Goal: Task Accomplishment & Management: Manage account settings

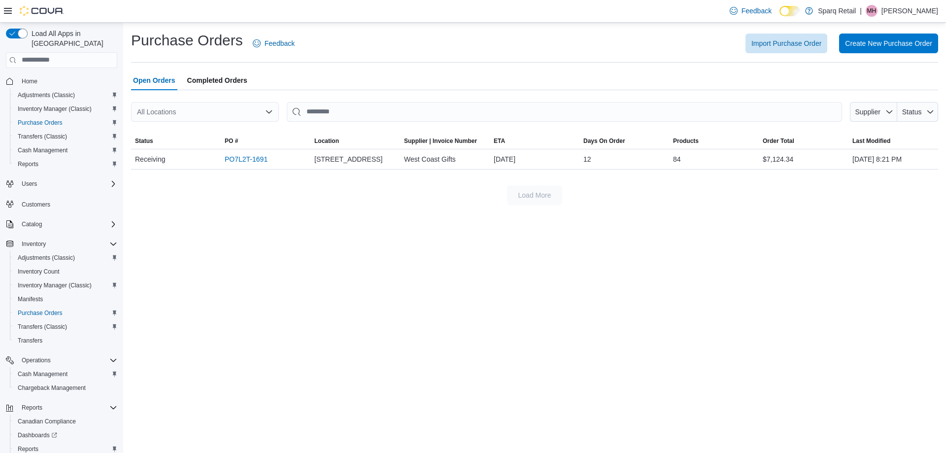
click at [774, 31] on div "Purchase Orders Feedback Import Purchase Order Create New Purchase Order" at bounding box center [534, 44] width 807 height 26
click at [771, 37] on span "Import Purchase Order" at bounding box center [786, 43] width 70 height 20
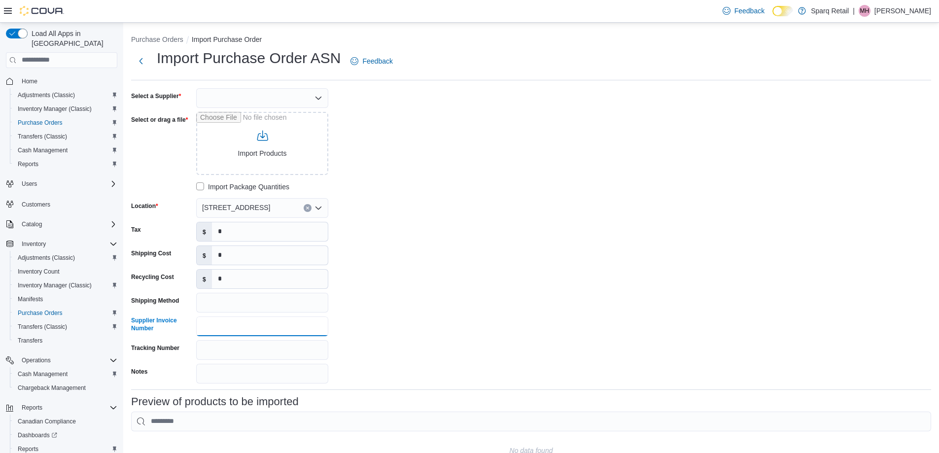
click at [242, 318] on input "Supplier Invoice Number" at bounding box center [262, 326] width 132 height 20
paste input "**********"
type input "**********"
click at [224, 96] on div at bounding box center [262, 98] width 132 height 20
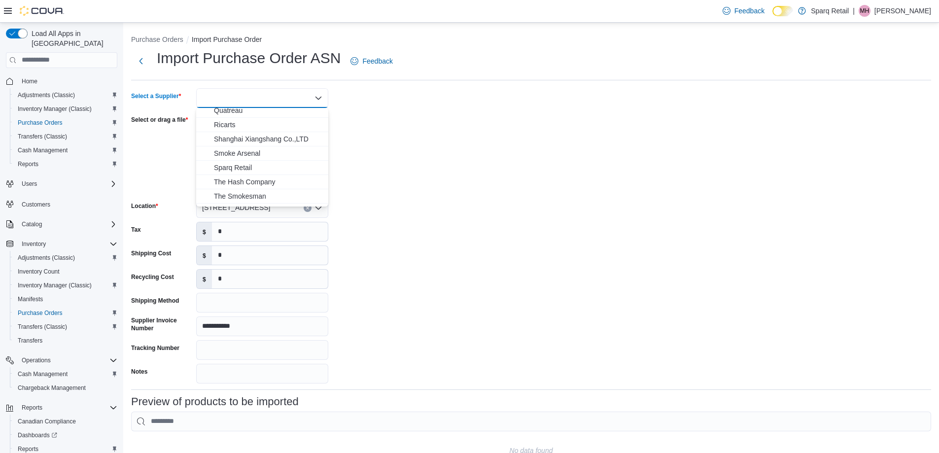
scroll to position [197, 0]
click at [261, 102] on div at bounding box center [262, 98] width 132 height 20
click at [218, 136] on span "OCS" at bounding box center [268, 139] width 108 height 10
click at [465, 148] on div "**********" at bounding box center [531, 235] width 800 height 295
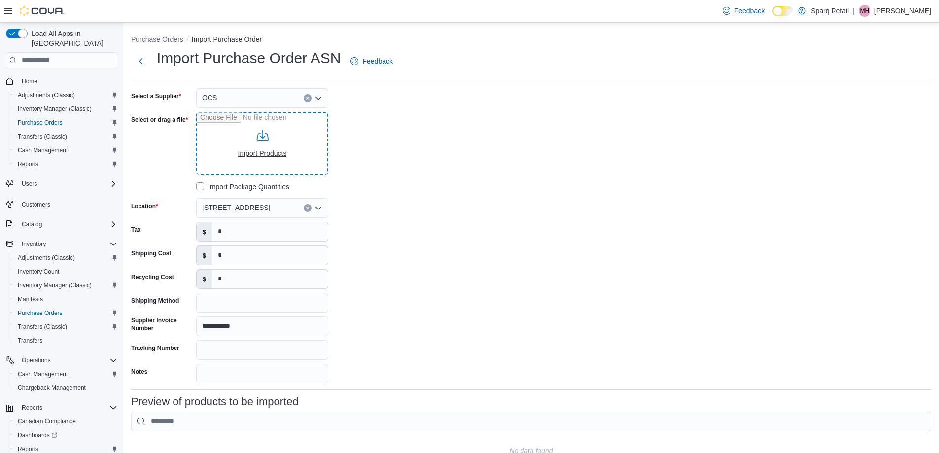
type input "**********"
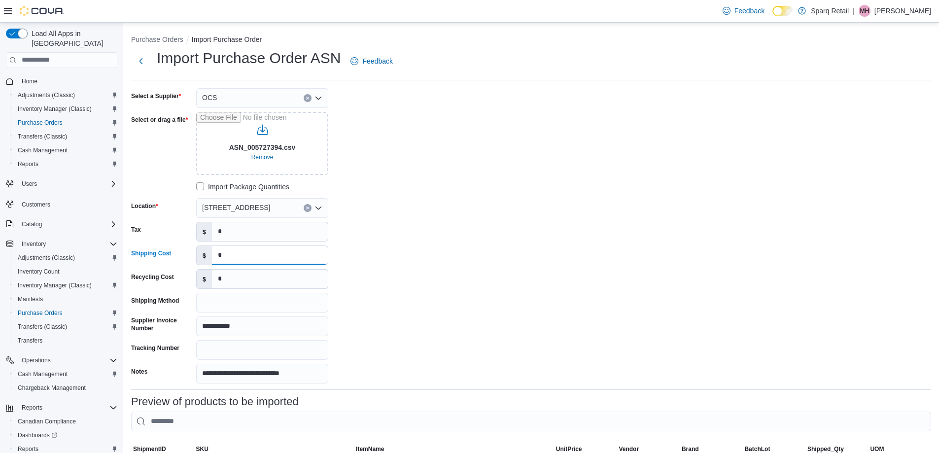
click at [237, 255] on input "*" at bounding box center [270, 255] width 116 height 19
paste input "******"
type input "******"
click at [178, 234] on div "Tax $ *" at bounding box center [229, 232] width 197 height 20
paste input "*******"
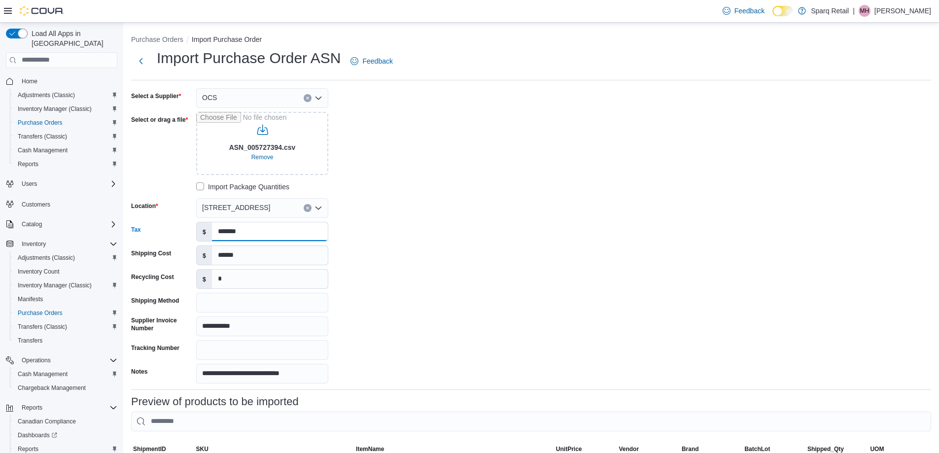
type input "*******"
click at [242, 209] on span "340 Charlotte Street" at bounding box center [236, 208] width 68 height 12
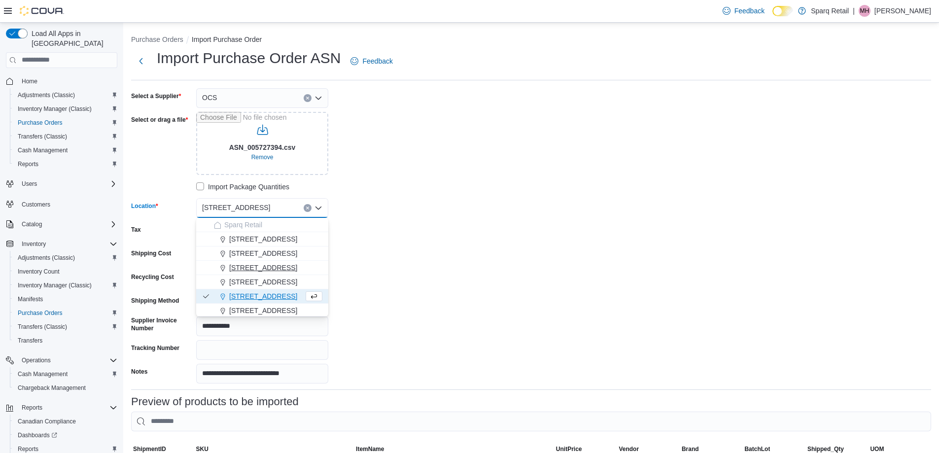
click at [269, 269] on span "[STREET_ADDRESS]" at bounding box center [263, 268] width 68 height 10
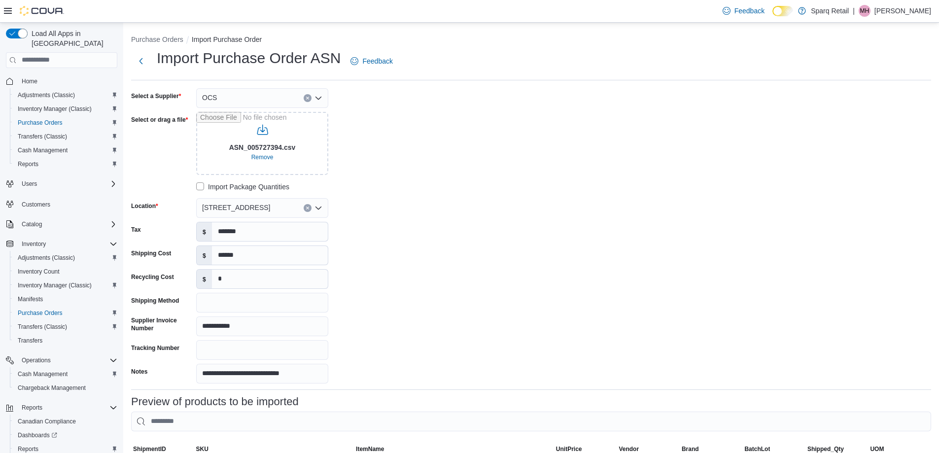
drag, startPoint x: 476, startPoint y: 224, endPoint x: 449, endPoint y: 198, distance: 37.6
click at [477, 224] on div "**********" at bounding box center [531, 235] width 800 height 295
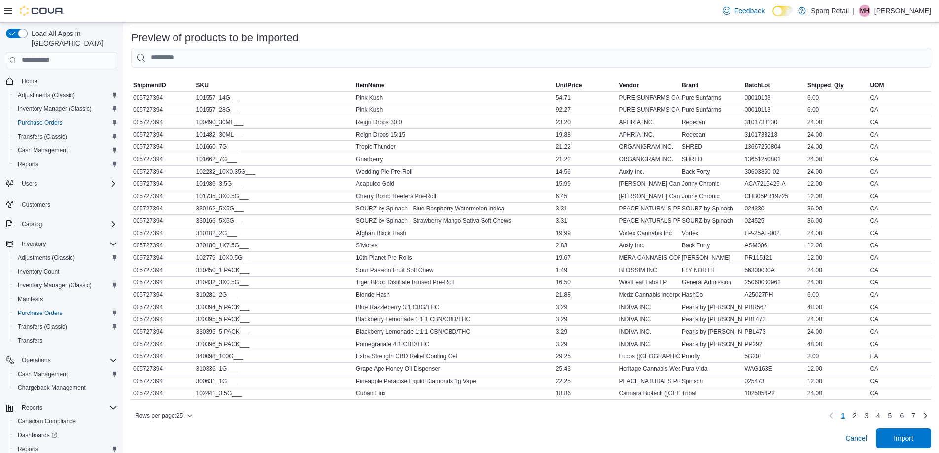
scroll to position [374, 0]
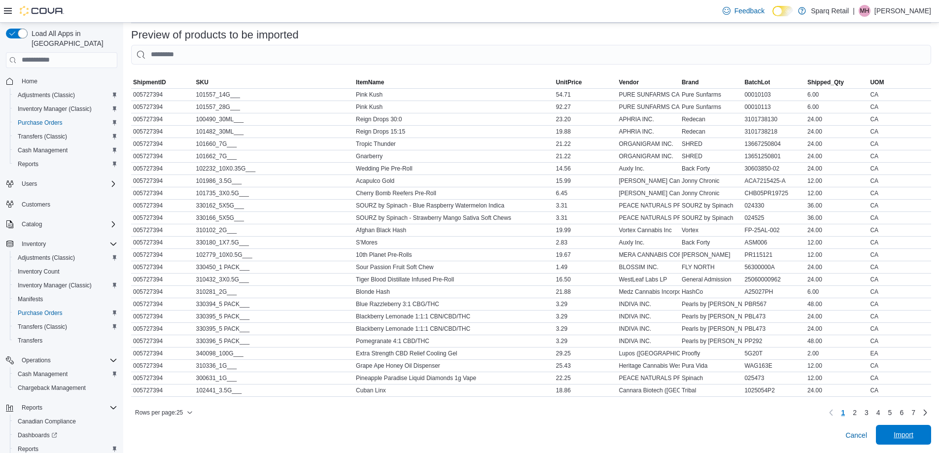
click at [910, 437] on span "Import" at bounding box center [903, 435] width 20 height 10
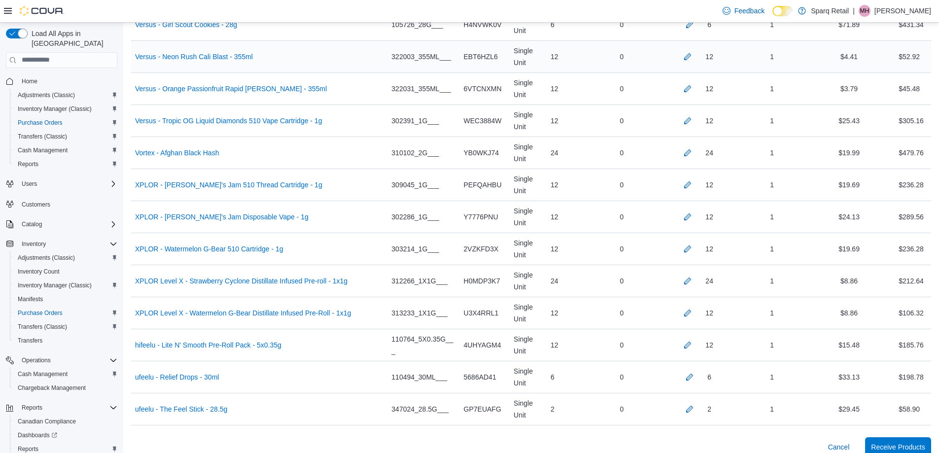
scroll to position [4827, 0]
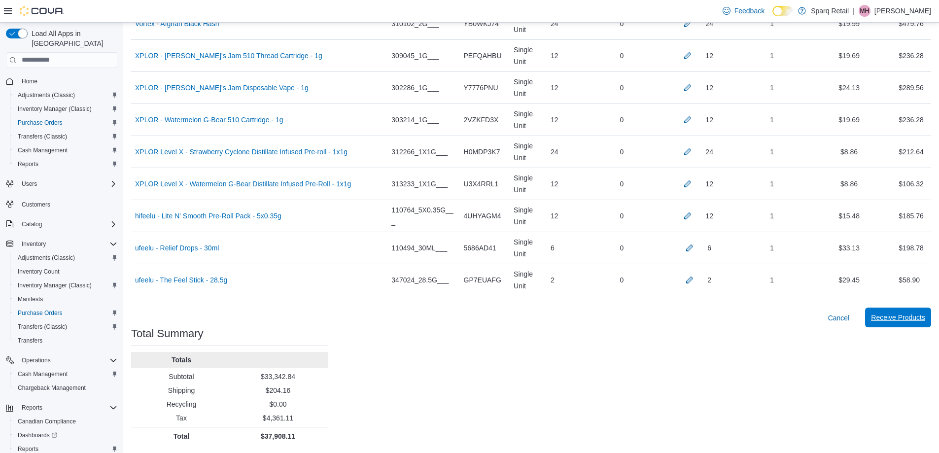
click at [915, 319] on span "Receive Products" at bounding box center [898, 317] width 54 height 10
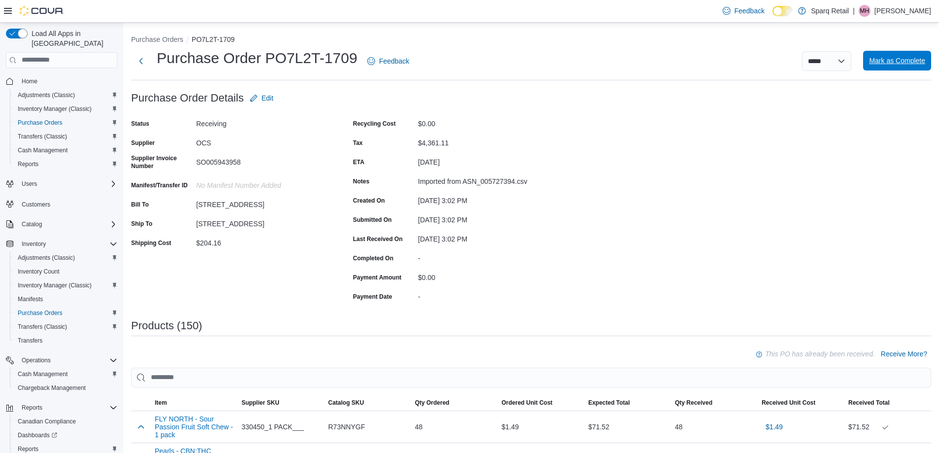
click at [893, 62] on span "Mark as Complete" at bounding box center [897, 61] width 56 height 10
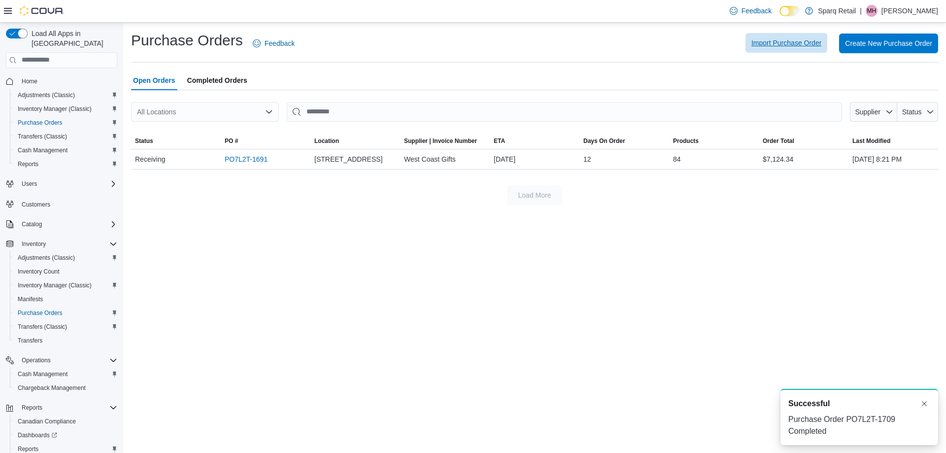
click at [780, 43] on span "Import Purchase Order" at bounding box center [786, 43] width 70 height 10
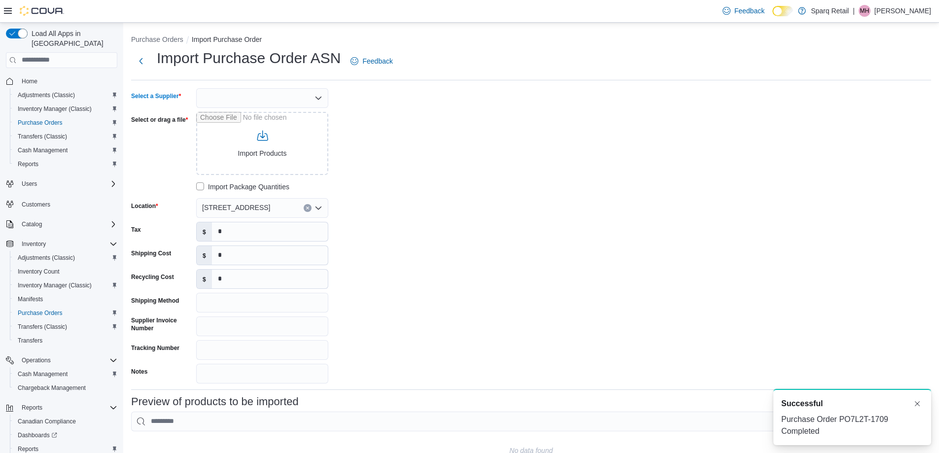
drag, startPoint x: 266, startPoint y: 91, endPoint x: 256, endPoint y: 106, distance: 17.8
click at [266, 92] on div at bounding box center [262, 98] width 132 height 20
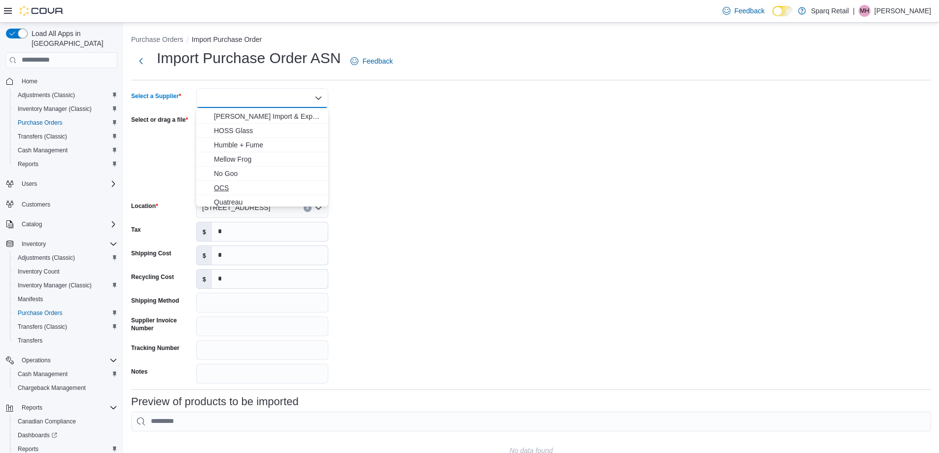
click at [233, 188] on span "OCS" at bounding box center [268, 188] width 108 height 10
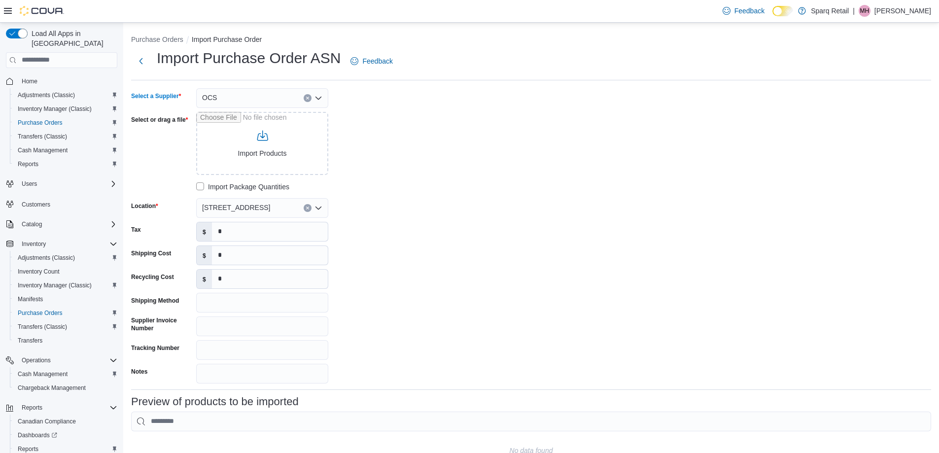
drag, startPoint x: 464, startPoint y: 168, endPoint x: 451, endPoint y: 163, distance: 14.2
click at [451, 163] on div "Select a Supplier OCS Combo box. Selected. OCS. Press Backspace to delete OCS. …" at bounding box center [531, 235] width 800 height 295
click at [219, 323] on input "Supplier Invoice Number" at bounding box center [262, 326] width 132 height 20
paste input "**********"
type input "**********"
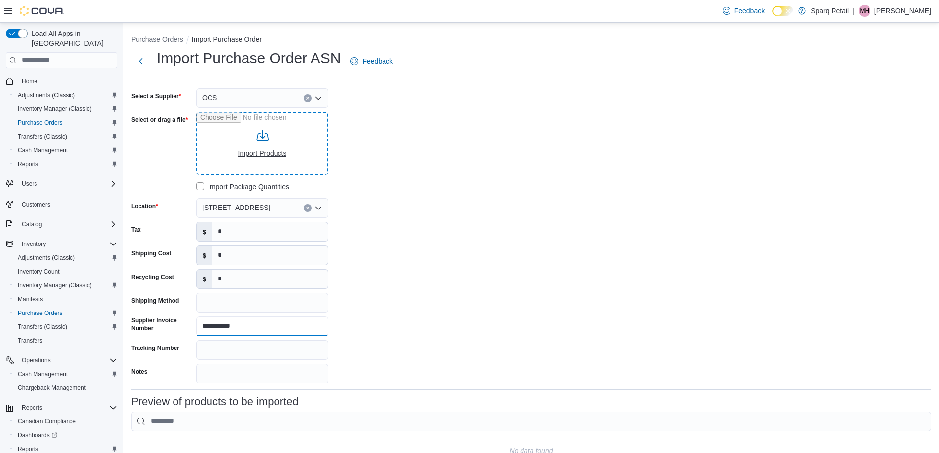
type input "**********"
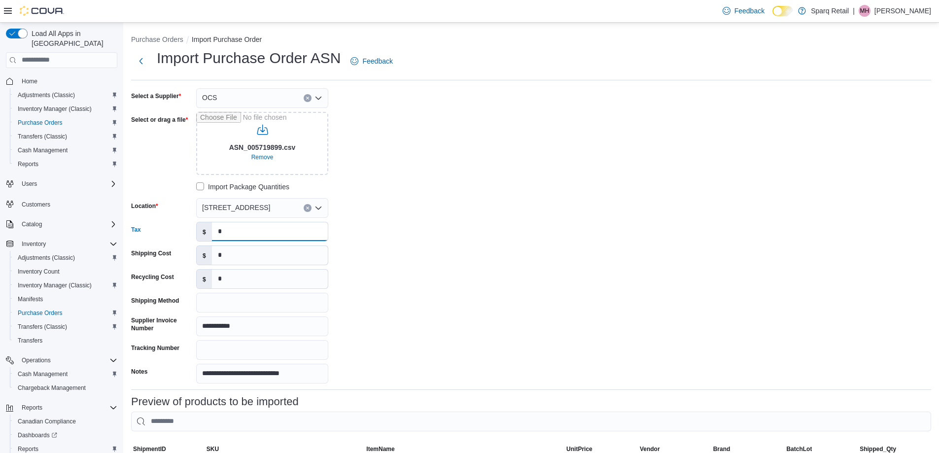
click at [197, 234] on div "$ *" at bounding box center [262, 232] width 132 height 20
paste input "*****"
type input "******"
click at [510, 213] on div "**********" at bounding box center [531, 235] width 800 height 295
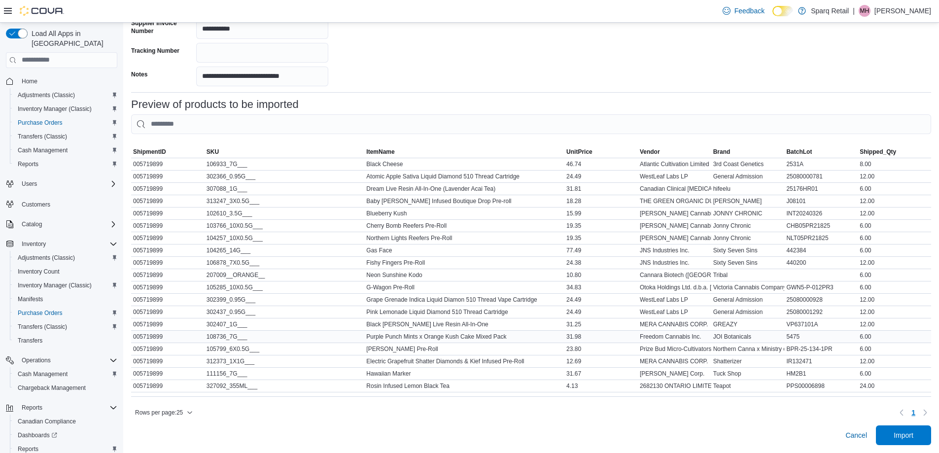
scroll to position [305, 0]
click at [906, 435] on span "Import" at bounding box center [903, 435] width 20 height 10
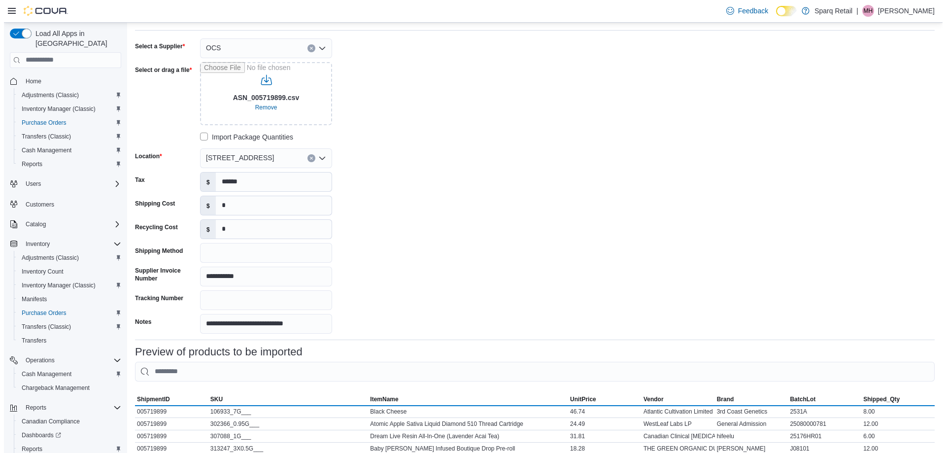
scroll to position [0, 0]
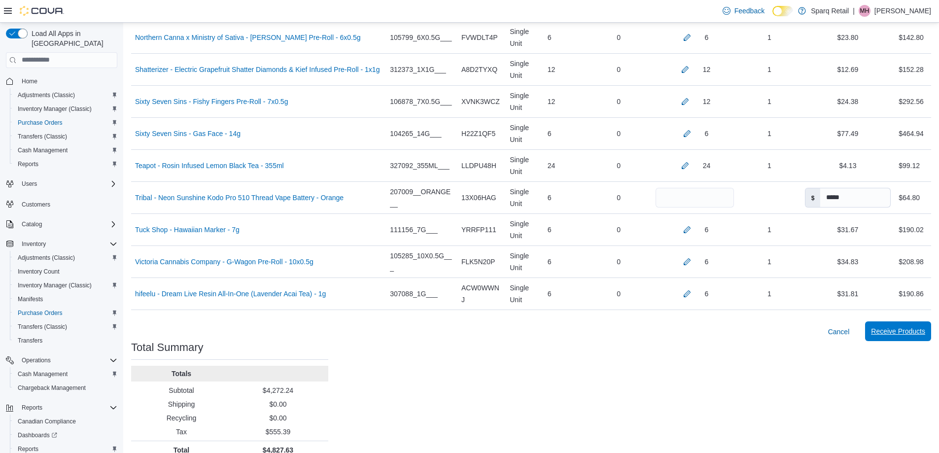
scroll to position [631, 0]
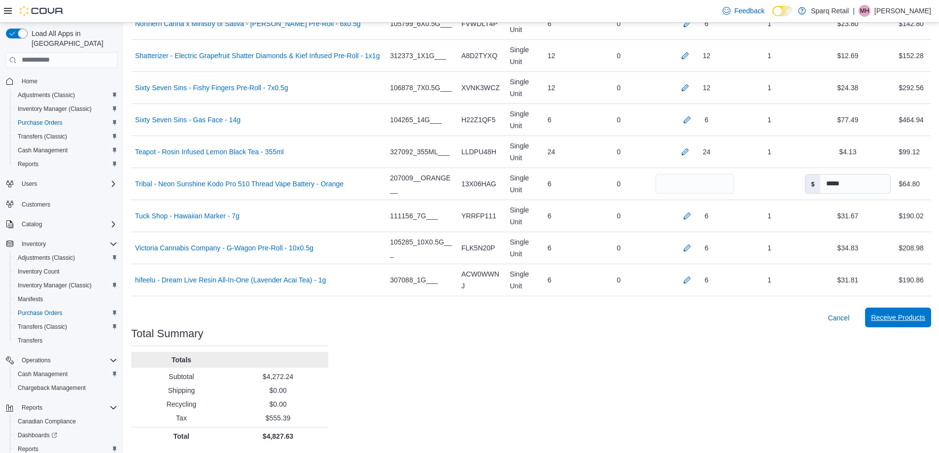
click at [917, 323] on span "Receive Products" at bounding box center [898, 317] width 54 height 20
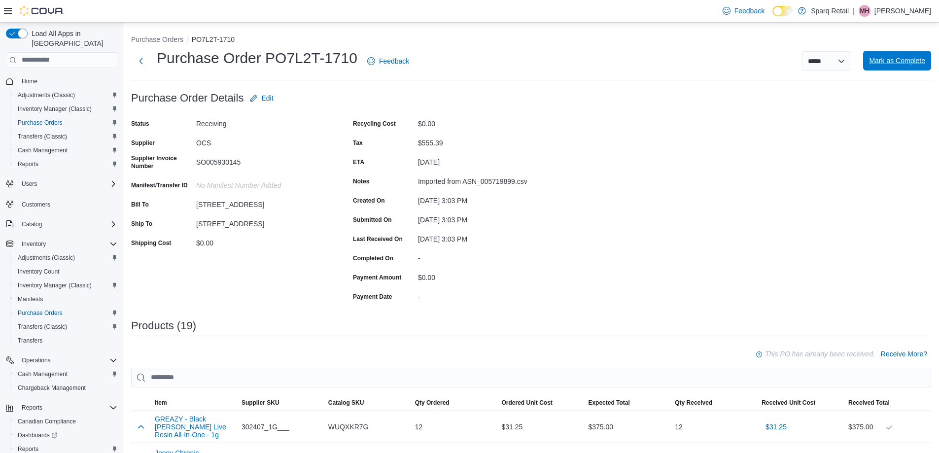
click at [909, 63] on span "Mark as Complete" at bounding box center [897, 61] width 56 height 10
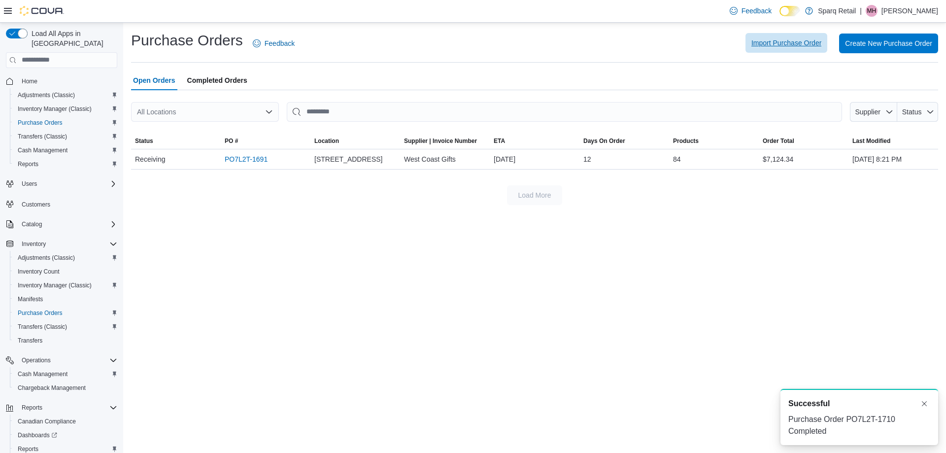
click at [759, 36] on span "Import Purchase Order" at bounding box center [786, 43] width 70 height 20
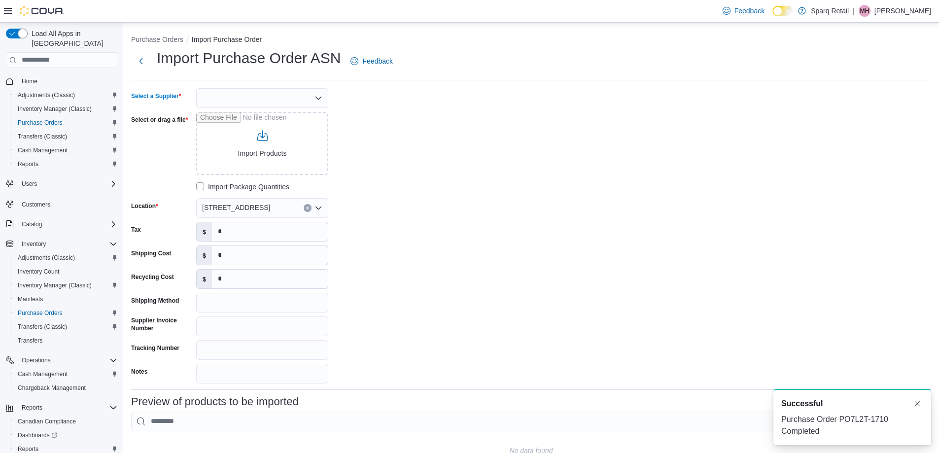
drag, startPoint x: 286, startPoint y: 101, endPoint x: 281, endPoint y: 103, distance: 6.2
click at [286, 100] on div at bounding box center [262, 98] width 132 height 20
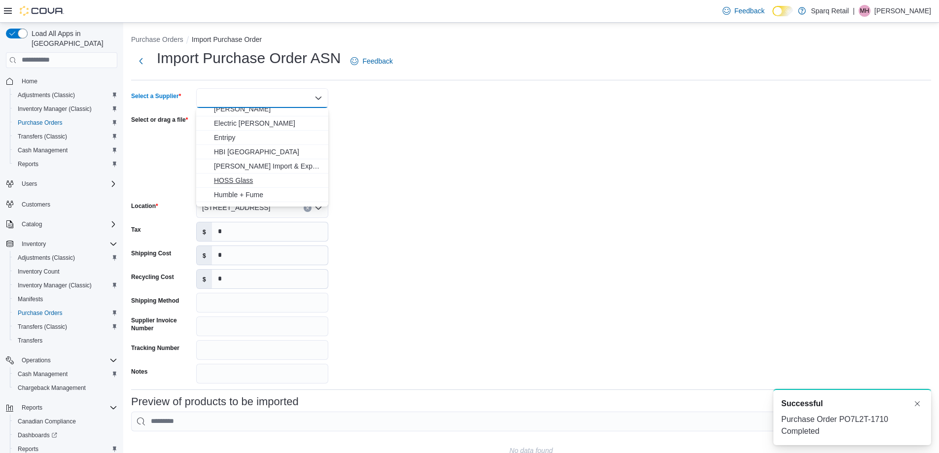
scroll to position [49, 0]
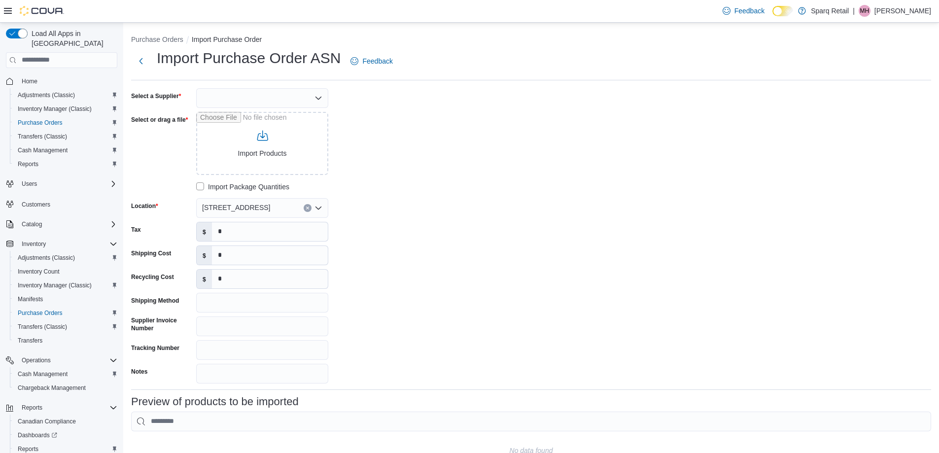
click at [276, 96] on div at bounding box center [262, 98] width 132 height 20
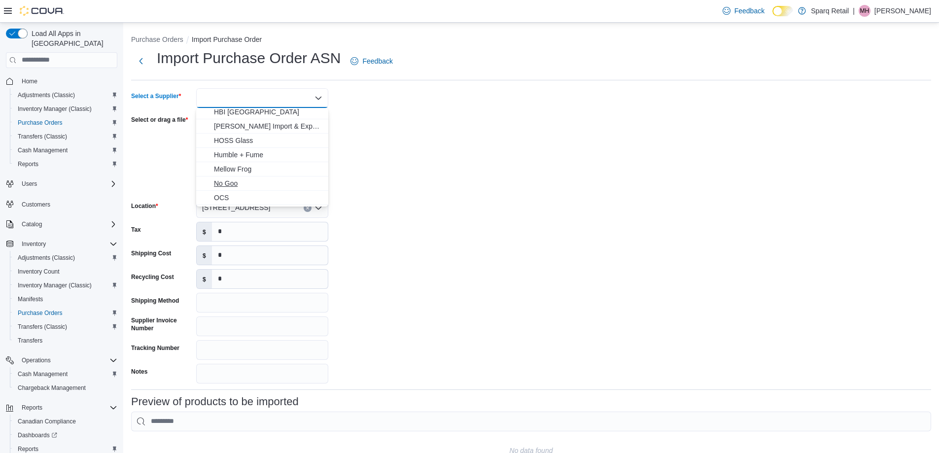
scroll to position [99, 0]
click at [220, 186] on span "OCS" at bounding box center [268, 188] width 108 height 10
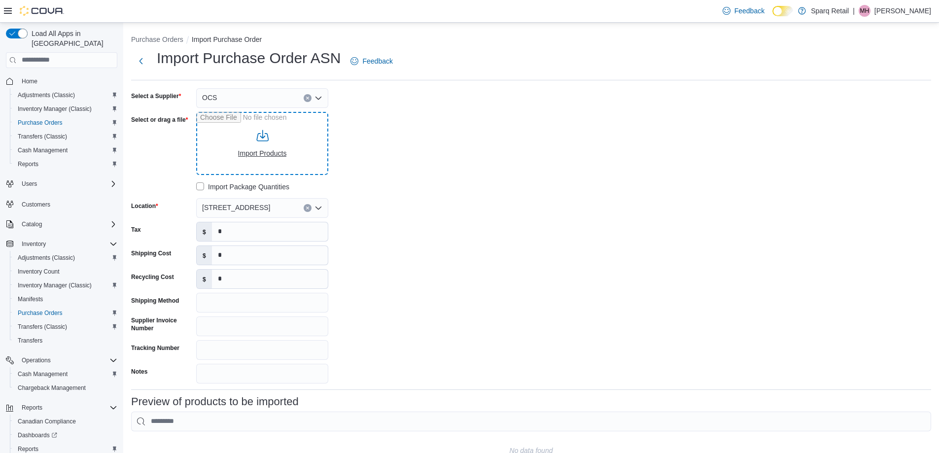
type input "**********"
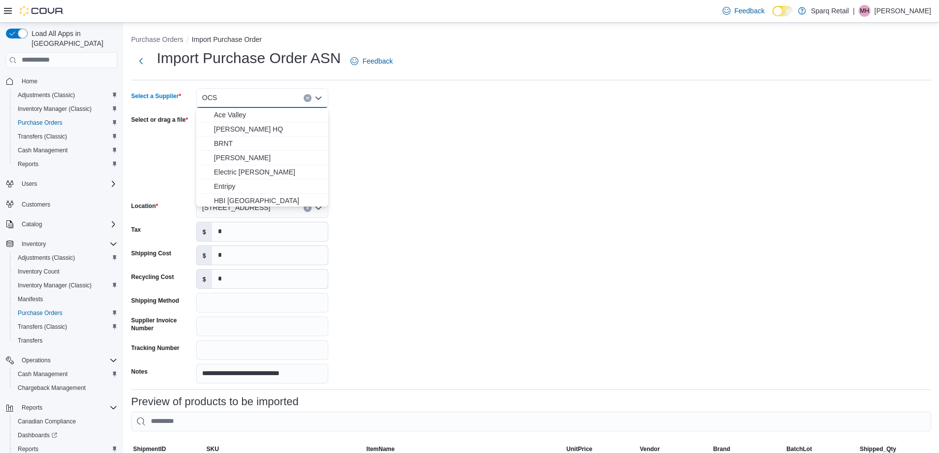
click at [460, 203] on div "**********" at bounding box center [531, 235] width 800 height 295
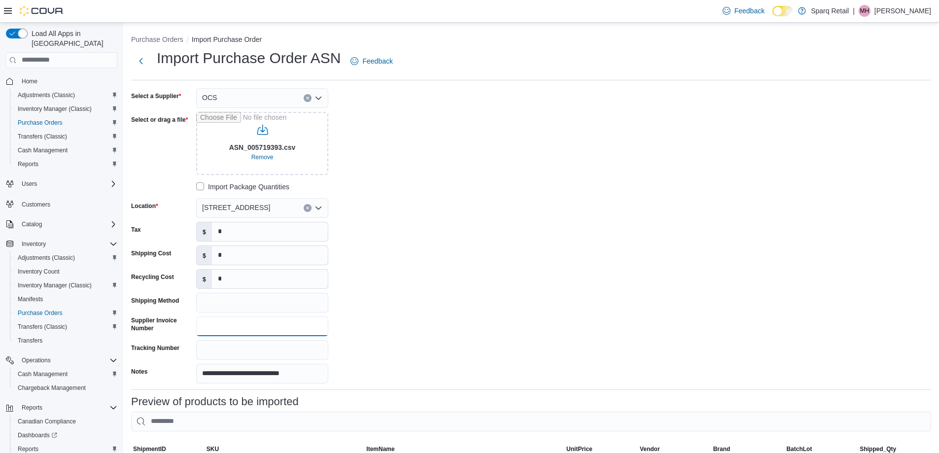
click at [207, 325] on input "Supplier Invoice Number" at bounding box center [262, 326] width 132 height 20
drag, startPoint x: 375, startPoint y: 345, endPoint x: 341, endPoint y: 343, distance: 34.1
click at [363, 345] on div "**********" at bounding box center [279, 235] width 296 height 295
click at [283, 328] on input "Supplier Invoice Number" at bounding box center [262, 326] width 132 height 20
click at [239, 324] on input "Supplier Invoice Number" at bounding box center [262, 326] width 132 height 20
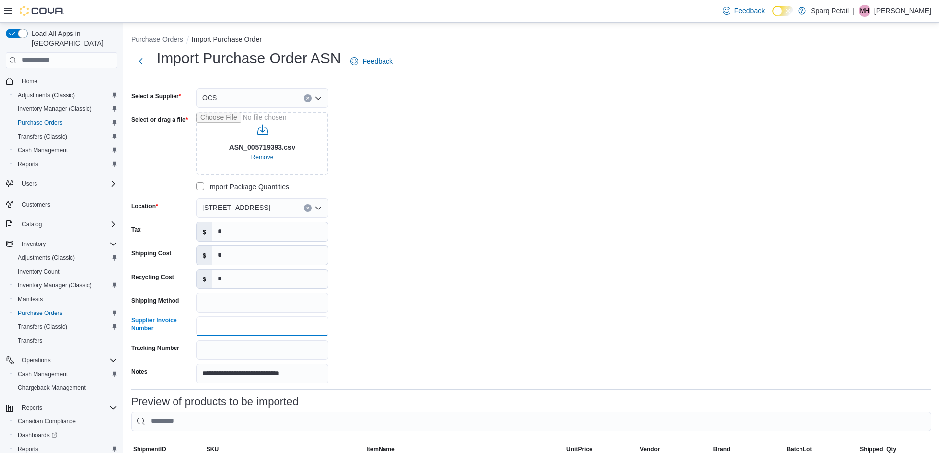
paste input "**********"
type input "**********"
drag, startPoint x: 197, startPoint y: 231, endPoint x: 100, endPoint y: 231, distance: 97.1
click at [101, 231] on div "**********" at bounding box center [469, 374] width 939 height 703
paste input "*****"
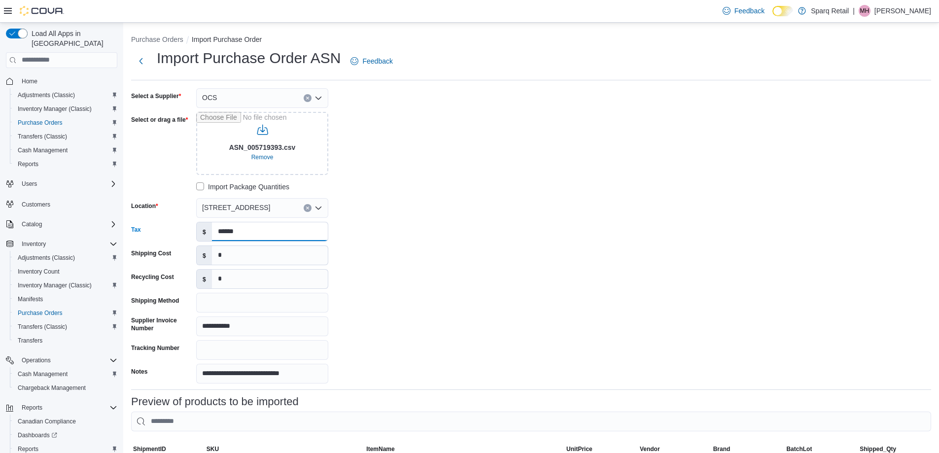
type input "******"
click at [499, 244] on div "**********" at bounding box center [531, 235] width 800 height 295
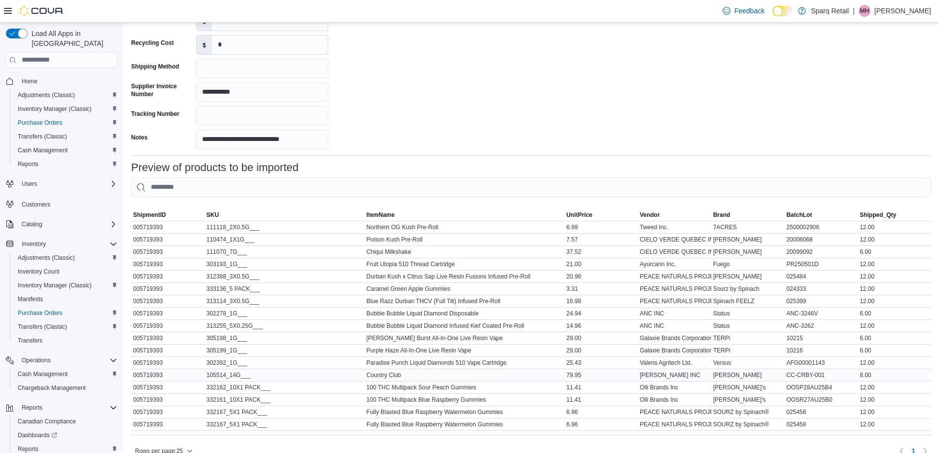
scroll to position [280, 0]
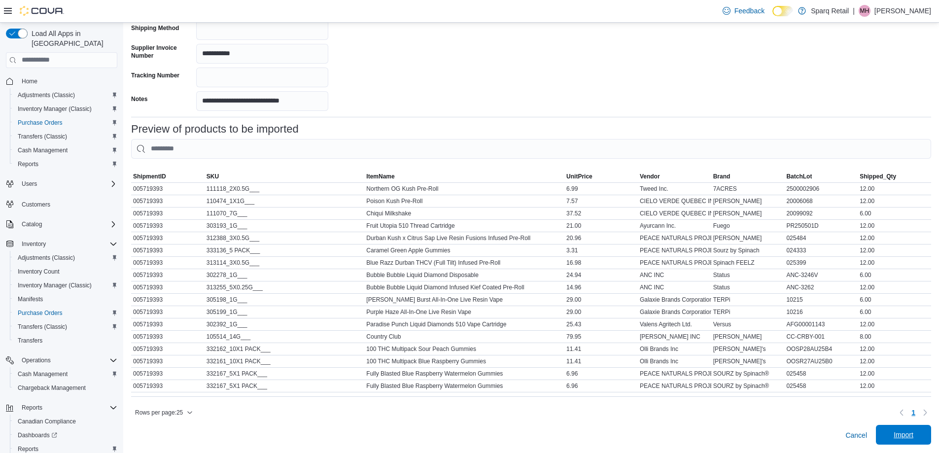
click at [909, 440] on span "Import" at bounding box center [903, 435] width 20 height 10
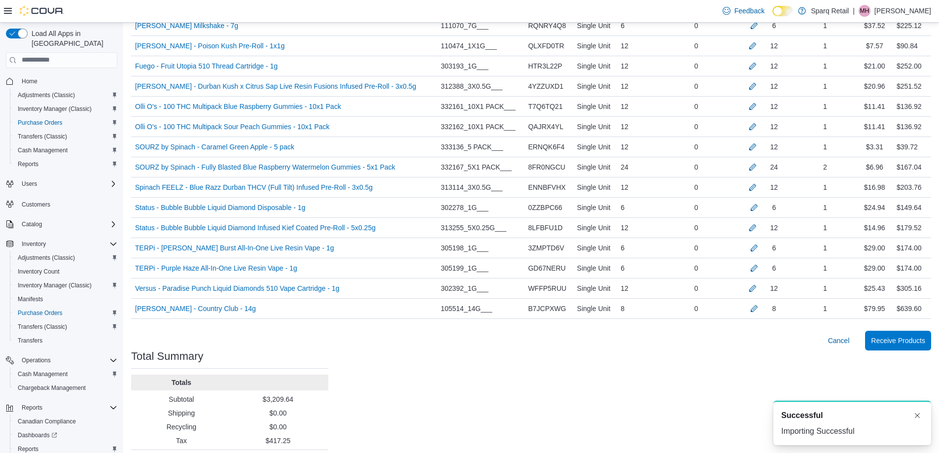
scroll to position [341, 0]
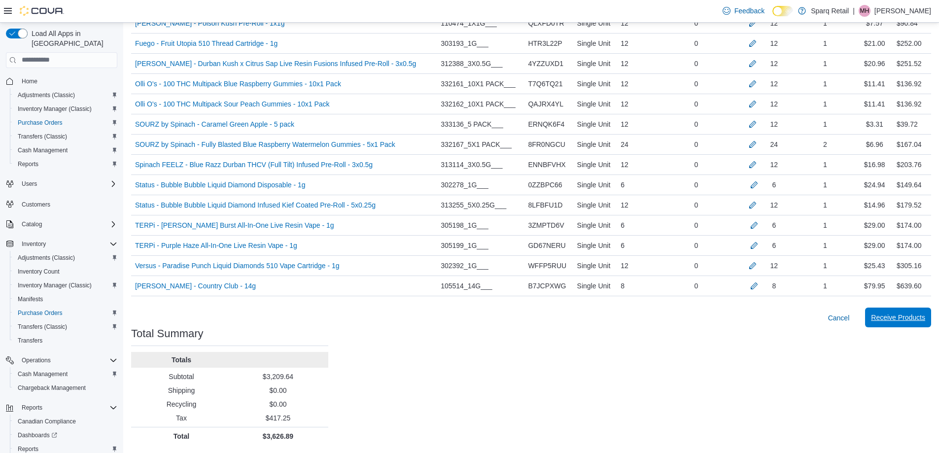
drag, startPoint x: 897, startPoint y: 320, endPoint x: 903, endPoint y: 318, distance: 5.8
click at [898, 320] on span "Receive Products" at bounding box center [898, 317] width 54 height 10
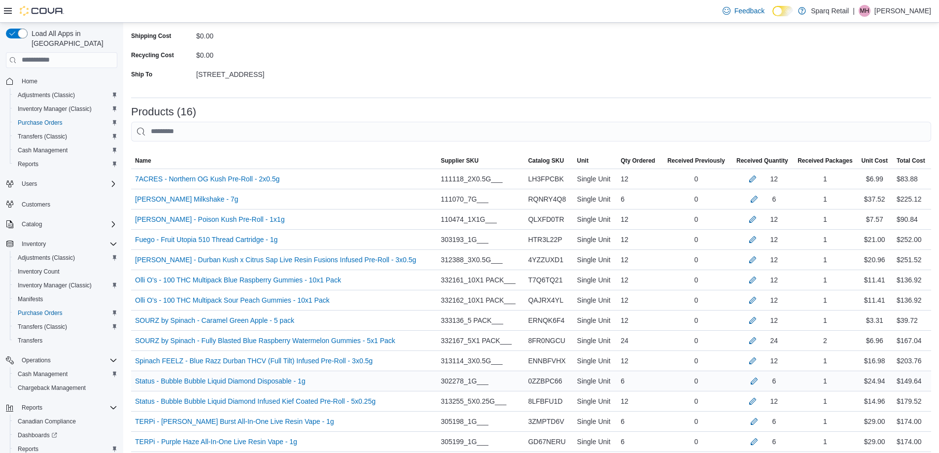
scroll to position [144, 0]
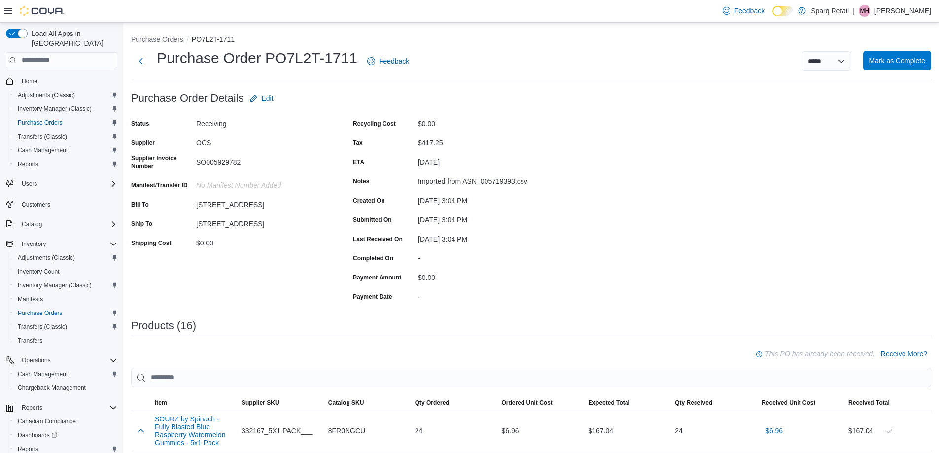
click at [900, 68] on span "Mark as Complete" at bounding box center [897, 61] width 56 height 20
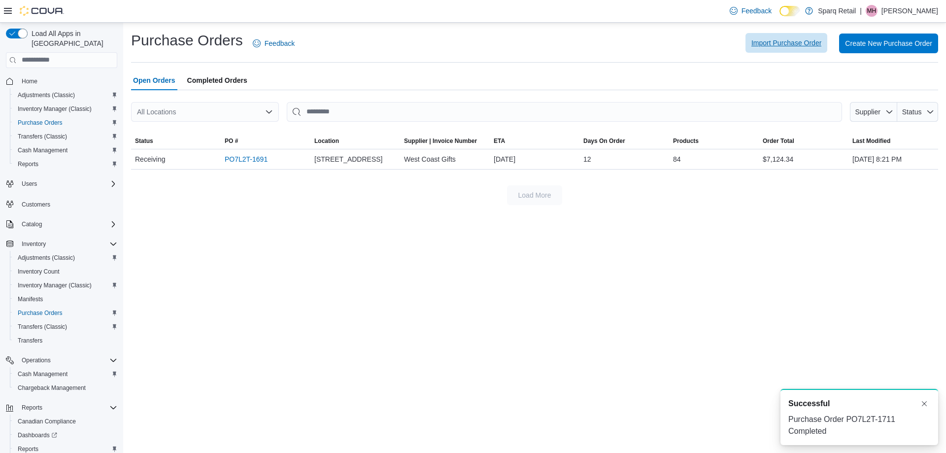
click at [784, 44] on span "Import Purchase Order" at bounding box center [786, 43] width 70 height 10
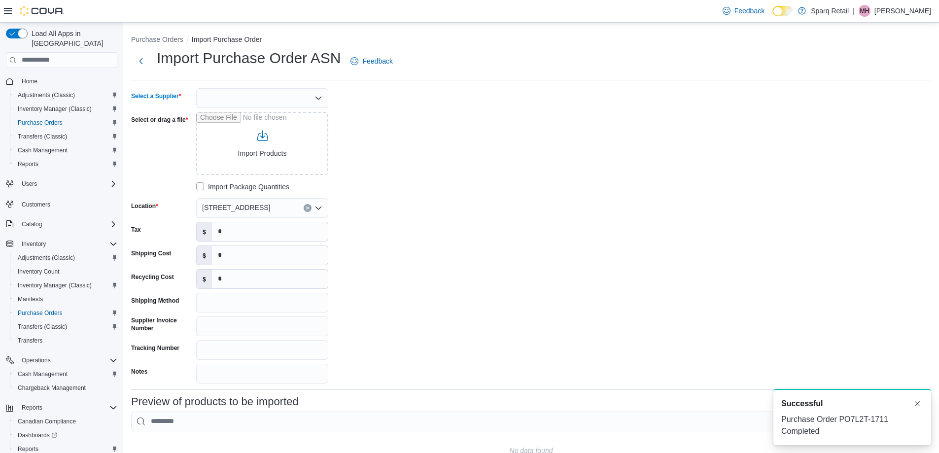
click at [279, 91] on div at bounding box center [262, 98] width 132 height 20
click at [228, 140] on span "OCS" at bounding box center [268, 139] width 108 height 10
click at [560, 151] on div "Select a Supplier OCS Select or drag a file Import Products Import Package Quan…" at bounding box center [531, 235] width 800 height 295
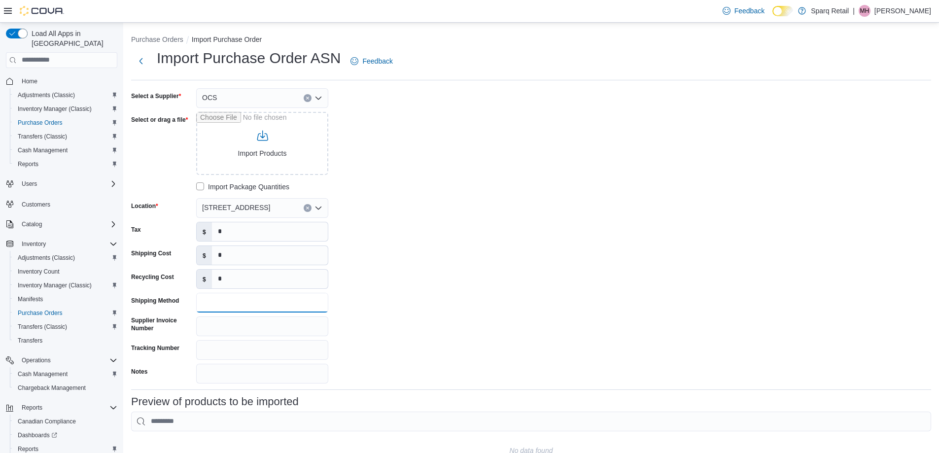
click at [220, 306] on input "Shipping Method" at bounding box center [262, 303] width 132 height 20
click at [219, 323] on input "Supplier Invoice Number" at bounding box center [262, 326] width 132 height 20
click at [201, 326] on input "Supplier Invoice Number" at bounding box center [262, 326] width 132 height 20
paste input "**********"
type input "**********"
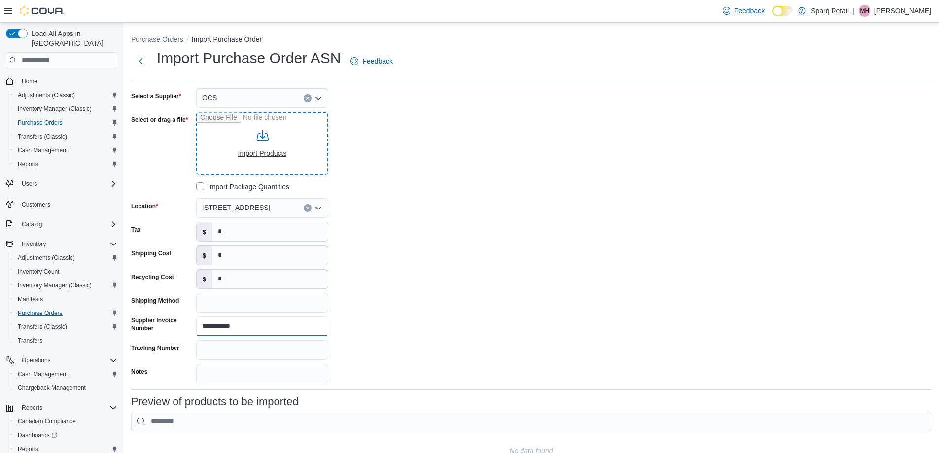
type input "**********"
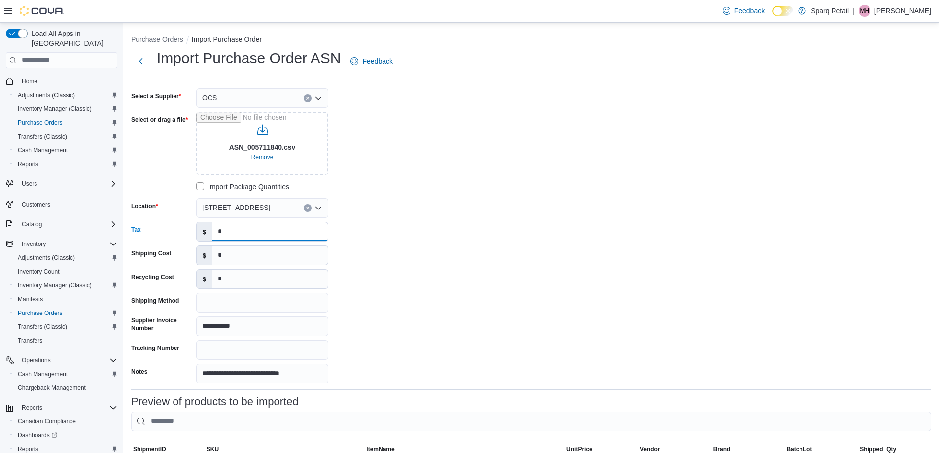
drag, startPoint x: 250, startPoint y: 233, endPoint x: 257, endPoint y: 231, distance: 7.2
click at [190, 232] on div "Tax $ *" at bounding box center [229, 232] width 197 height 20
paste input "*****"
type input "******"
click at [560, 224] on div "**********" at bounding box center [531, 235] width 800 height 295
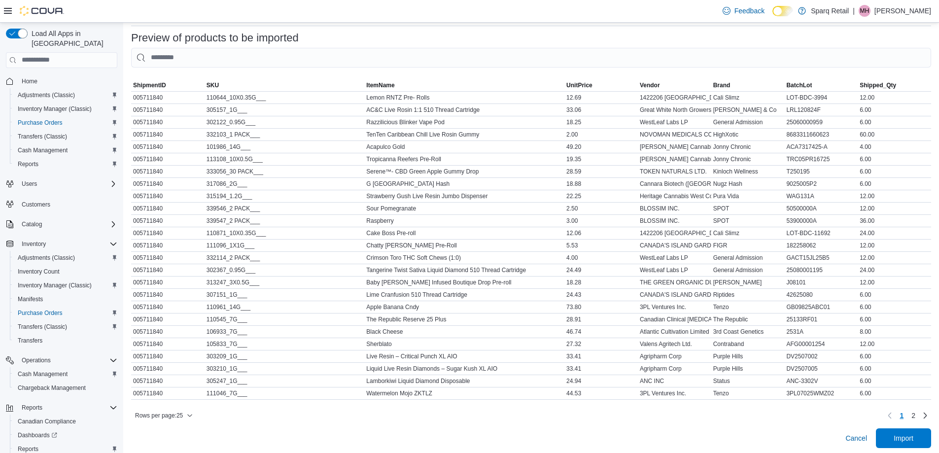
scroll to position [374, 0]
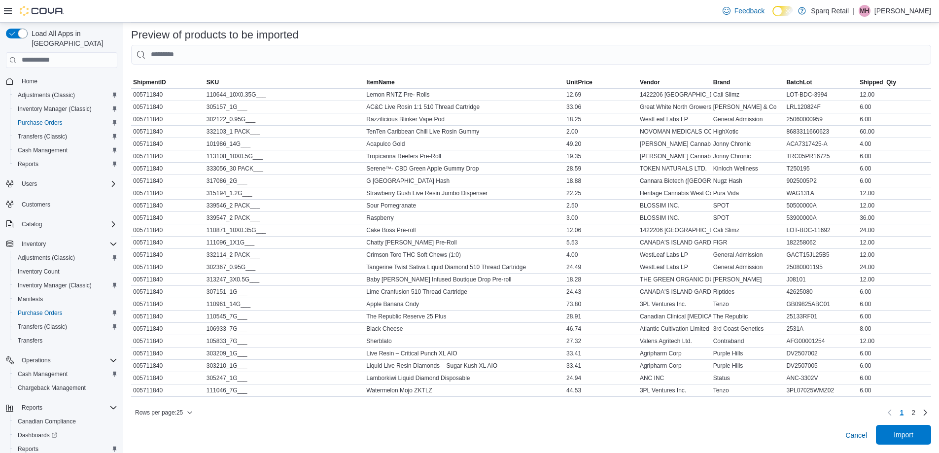
click at [914, 440] on span "Import" at bounding box center [903, 435] width 43 height 20
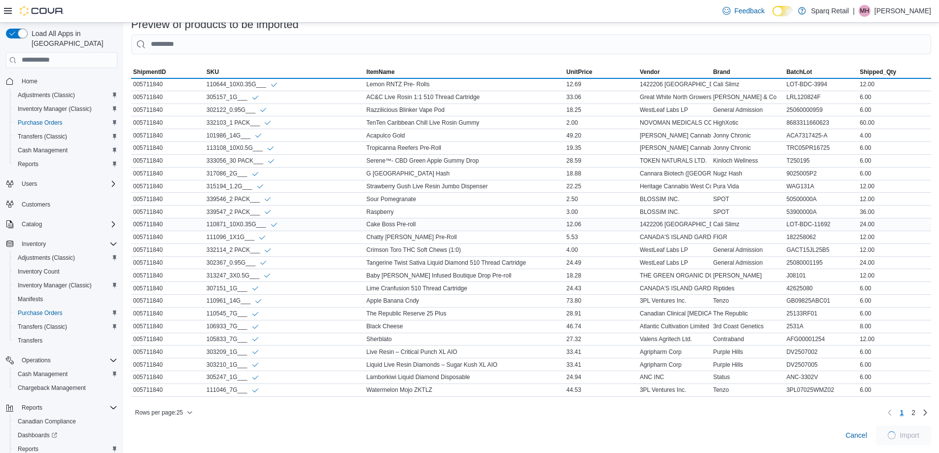
scroll to position [385, 0]
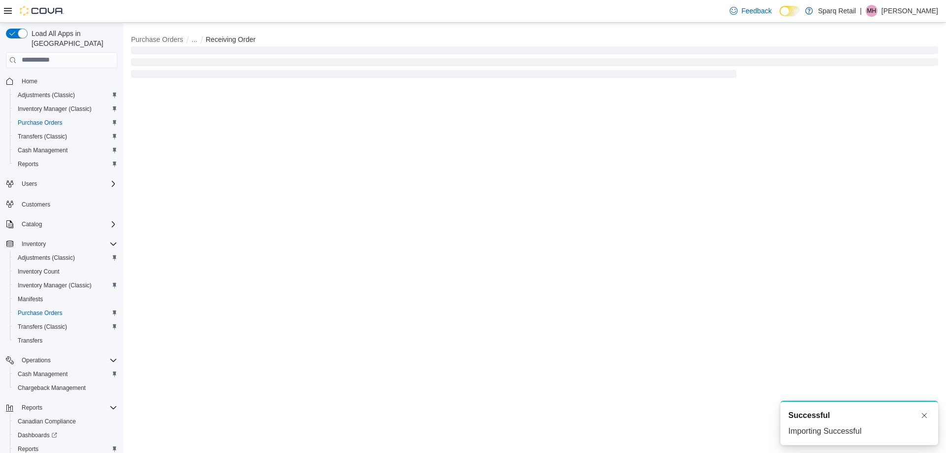
click at [925, 415] on div "A new notification appears Successful Importing Successful" at bounding box center [860, 423] width 158 height 44
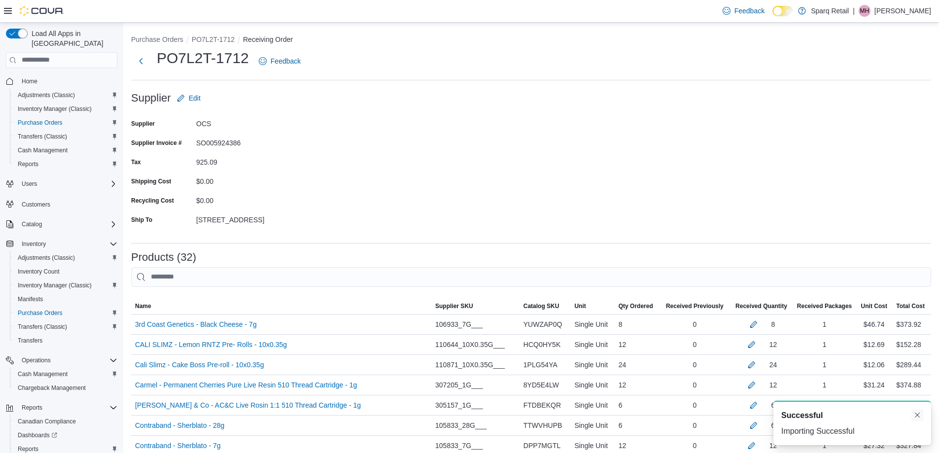
click at [916, 416] on button "Dismiss toast" at bounding box center [917, 415] width 12 height 12
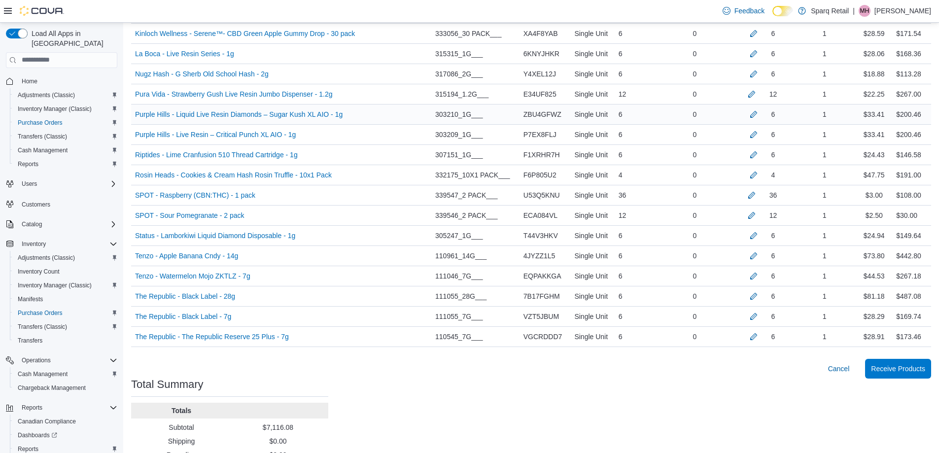
scroll to position [665, 0]
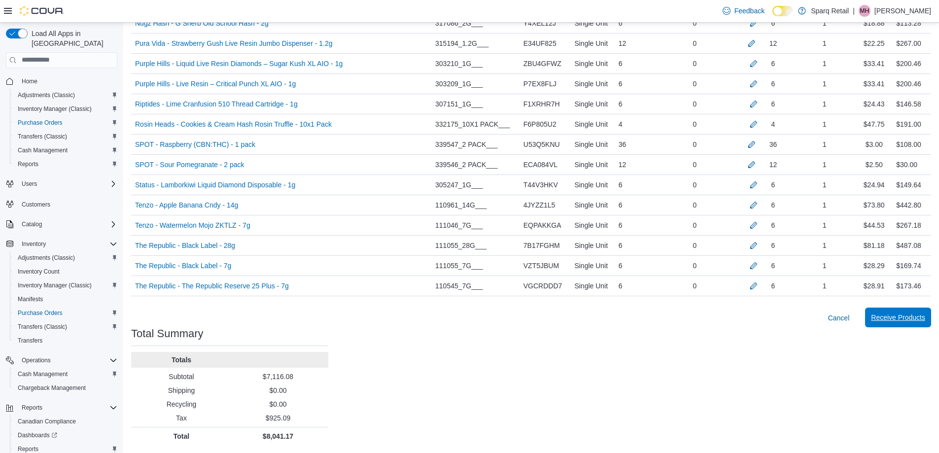
click at [890, 319] on span "Receive Products" at bounding box center [898, 317] width 54 height 10
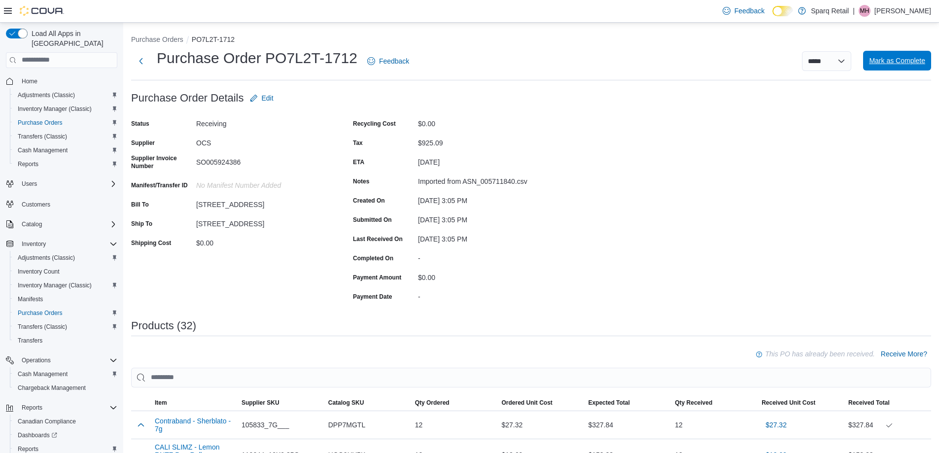
click at [895, 62] on span "Mark as Complete" at bounding box center [897, 61] width 56 height 10
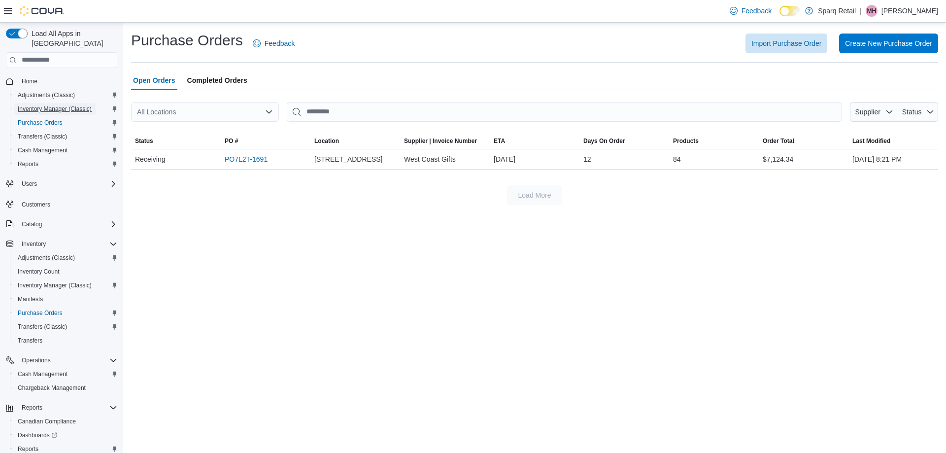
click at [36, 105] on span "Inventory Manager (Classic)" at bounding box center [55, 109] width 74 height 8
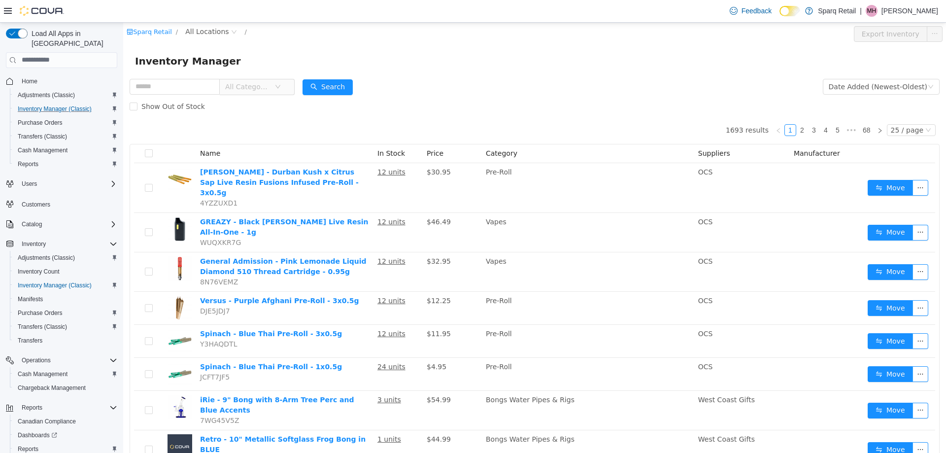
click at [610, 93] on form "All Categories Date Added (Newest-Oldest) Search Show Out of Stock" at bounding box center [535, 95] width 810 height 39
click at [206, 34] on span "All Locations" at bounding box center [206, 31] width 43 height 11
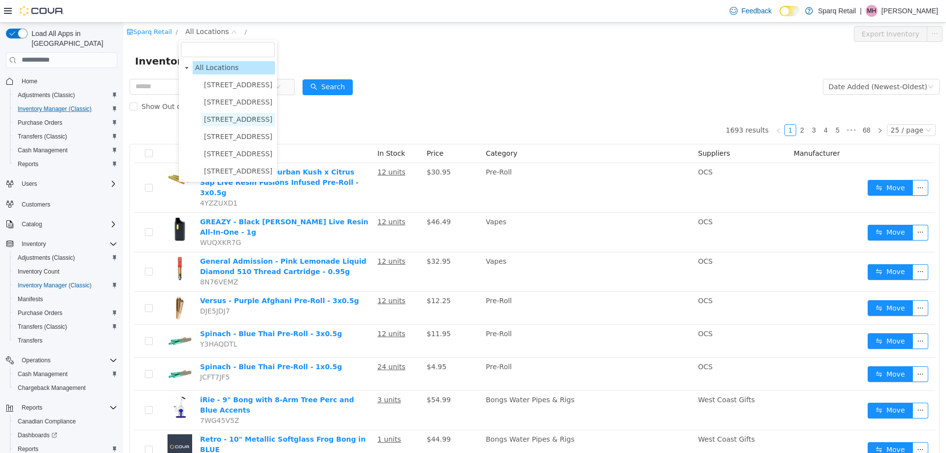
click at [214, 118] on span "[STREET_ADDRESS]" at bounding box center [238, 119] width 68 height 8
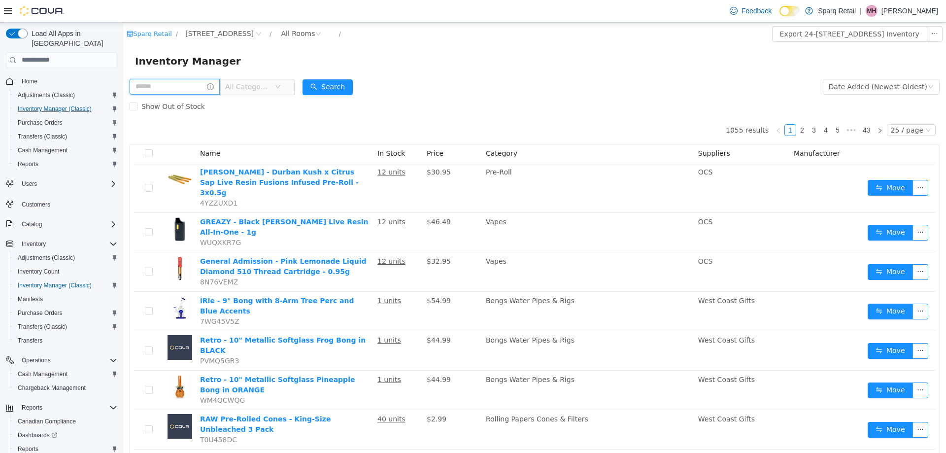
click at [173, 85] on input "text" at bounding box center [175, 86] width 90 height 16
type input "**********"
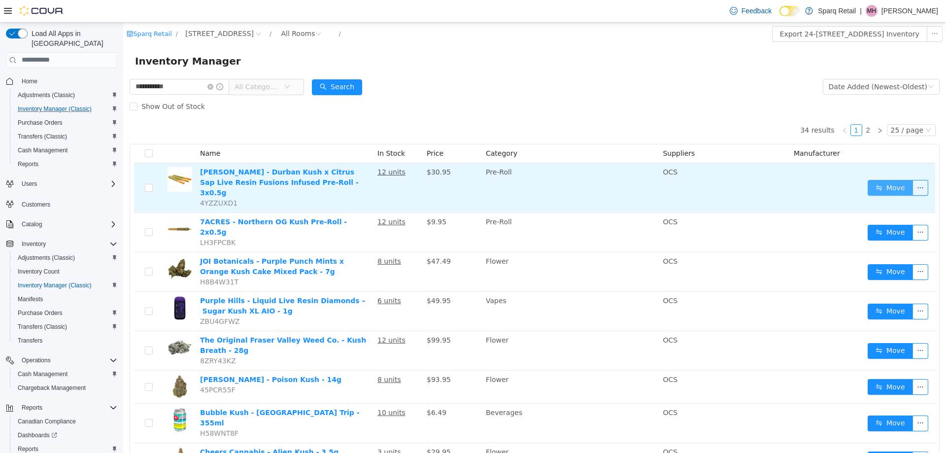
click at [875, 179] on button "Move" at bounding box center [890, 187] width 45 height 16
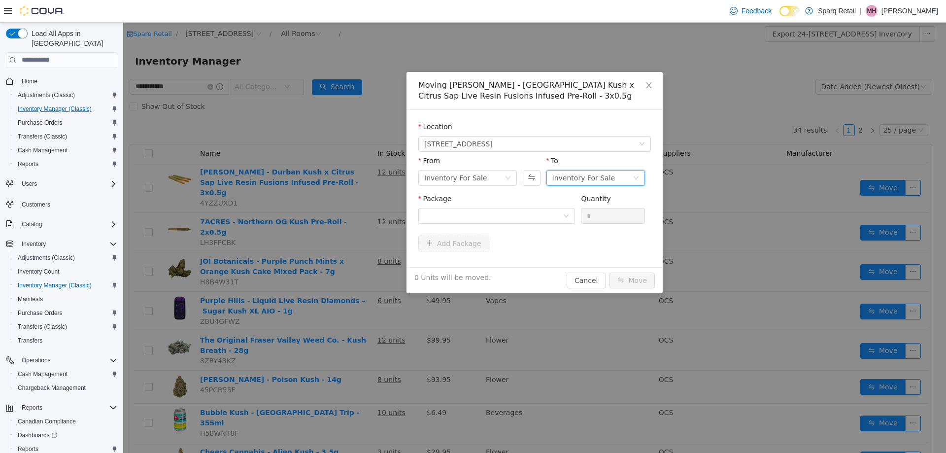
click at [582, 174] on div "Inventory For Sale" at bounding box center [583, 177] width 63 height 15
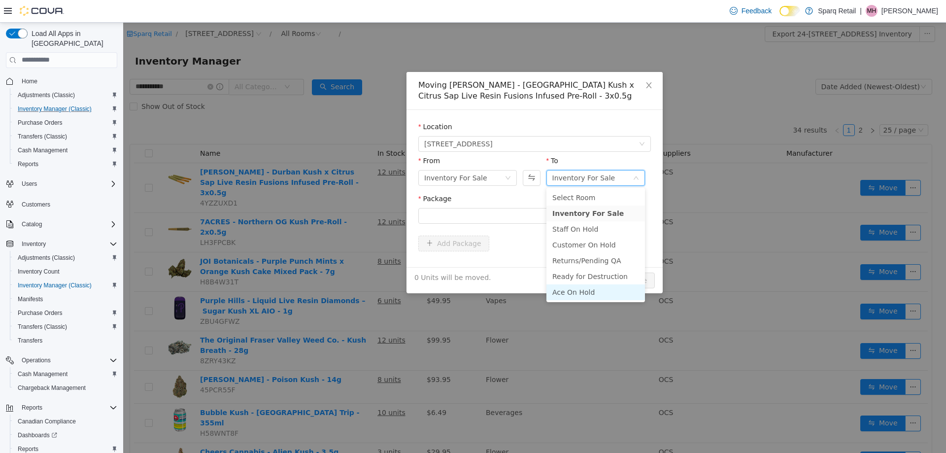
drag, startPoint x: 576, startPoint y: 290, endPoint x: 509, endPoint y: 233, distance: 88.4
click at [576, 290] on li "Ace On Hold" at bounding box center [595, 292] width 99 height 16
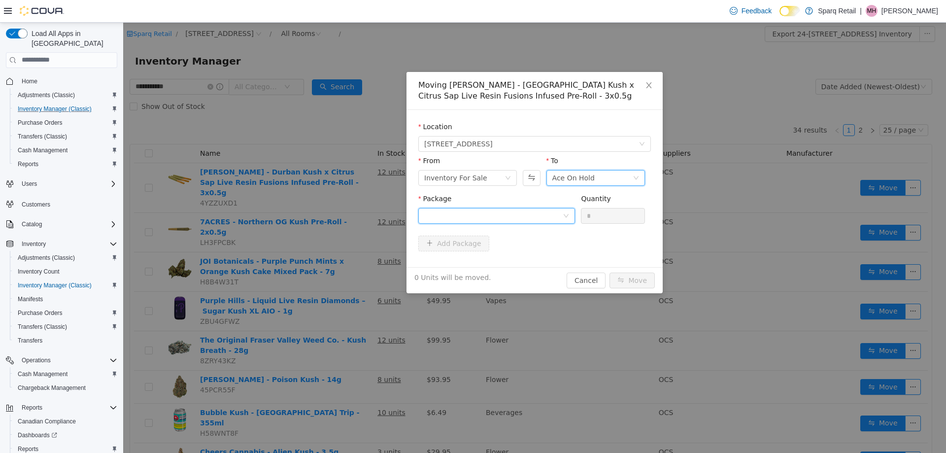
click at [498, 214] on div at bounding box center [493, 215] width 138 height 15
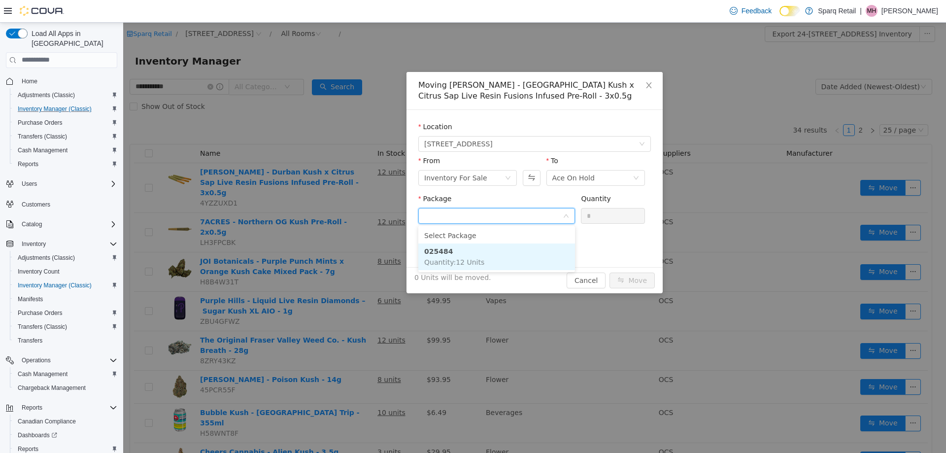
click at [487, 251] on li "025484 Quantity : 12 Units" at bounding box center [496, 256] width 157 height 27
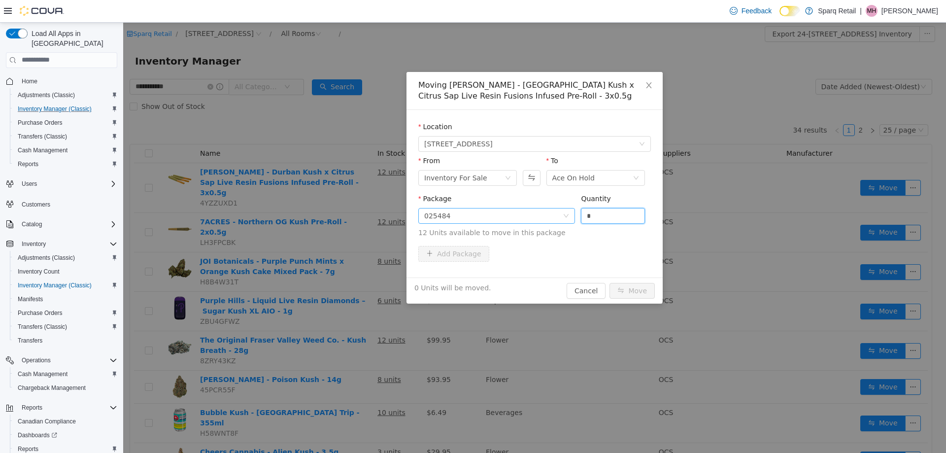
drag, startPoint x: 598, startPoint y: 220, endPoint x: 547, endPoint y: 214, distance: 51.6
click at [547, 214] on span "Package 025484 Quantity * 12 Units available to move in this package" at bounding box center [534, 215] width 233 height 43
type input "*"
click at [628, 283] on button "Move" at bounding box center [632, 290] width 45 height 16
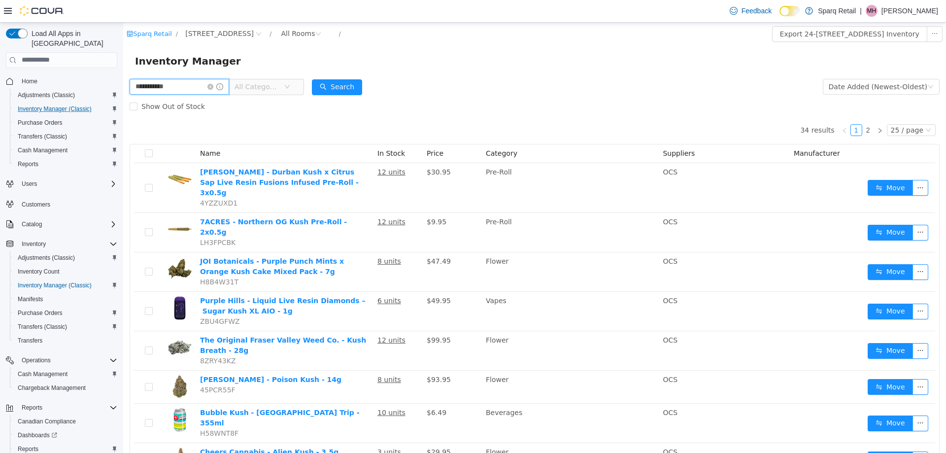
drag, startPoint x: 199, startPoint y: 90, endPoint x: 68, endPoint y: 88, distance: 131.6
click at [123, 88] on html "**********" at bounding box center [534, 237] width 823 height 430
type input "*********"
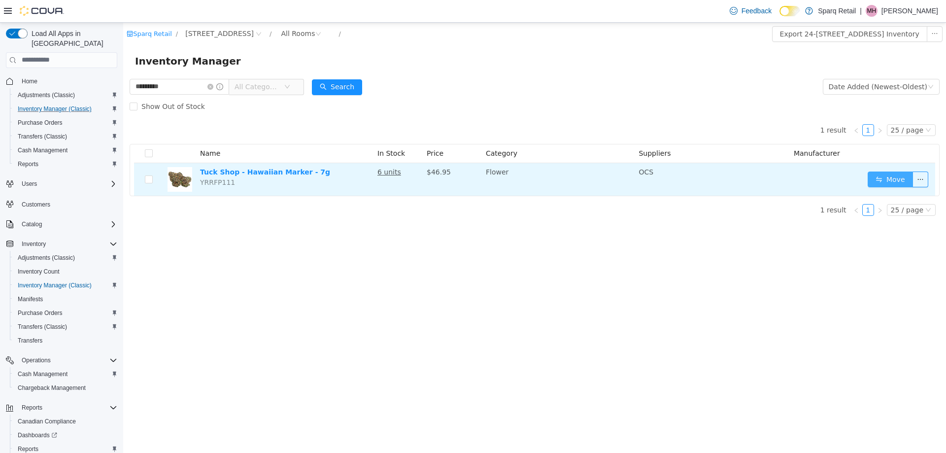
click at [879, 179] on button "Move" at bounding box center [890, 179] width 45 height 16
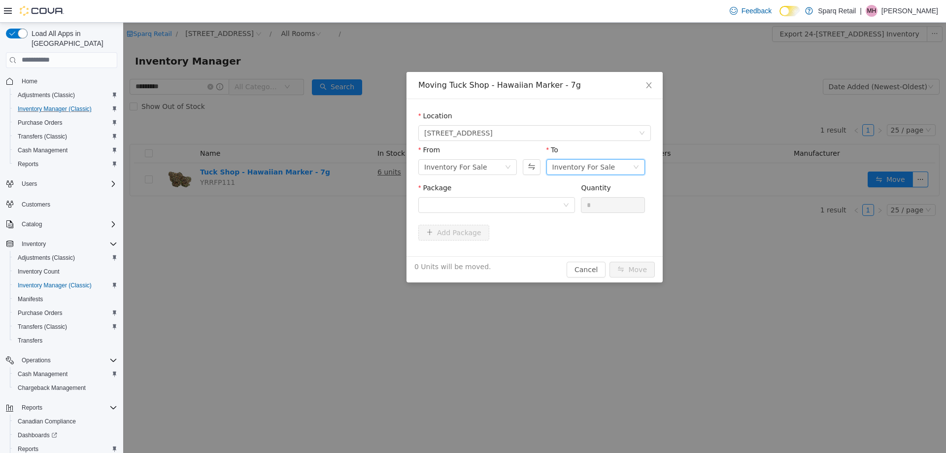
click at [567, 171] on div "Inventory For Sale" at bounding box center [583, 166] width 63 height 15
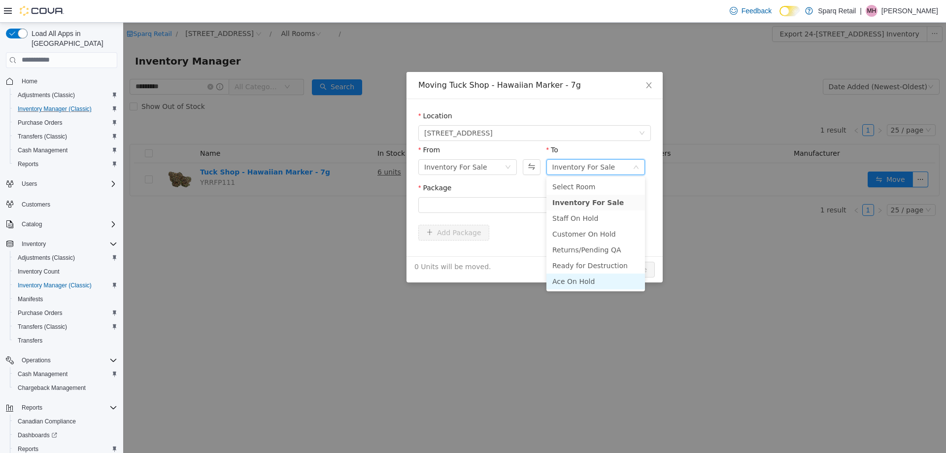
click at [577, 282] on li "Ace On Hold" at bounding box center [595, 281] width 99 height 16
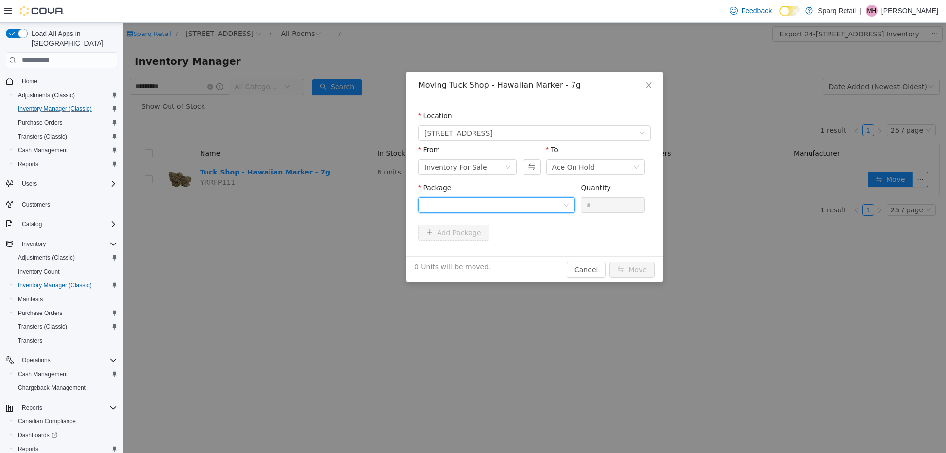
click at [448, 202] on div at bounding box center [493, 204] width 138 height 15
drag, startPoint x: 463, startPoint y: 244, endPoint x: 562, endPoint y: 226, distance: 101.2
click at [464, 244] on li "HM2B1 Quantity : 6 Units" at bounding box center [496, 245] width 157 height 27
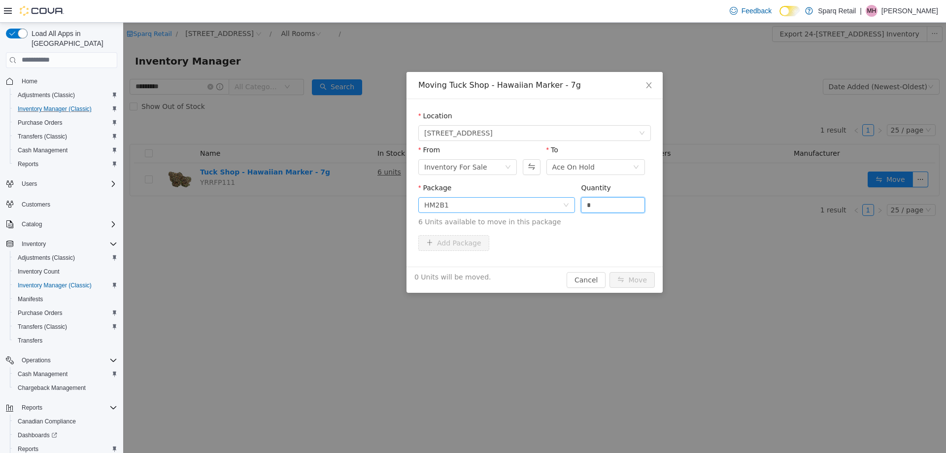
drag, startPoint x: 596, startPoint y: 206, endPoint x: 560, endPoint y: 207, distance: 36.5
click at [564, 206] on span "Package HM2B1 Quantity * 6 Units available to move in this package" at bounding box center [534, 204] width 233 height 43
type input "*"
click at [636, 279] on button "Move" at bounding box center [632, 280] width 45 height 16
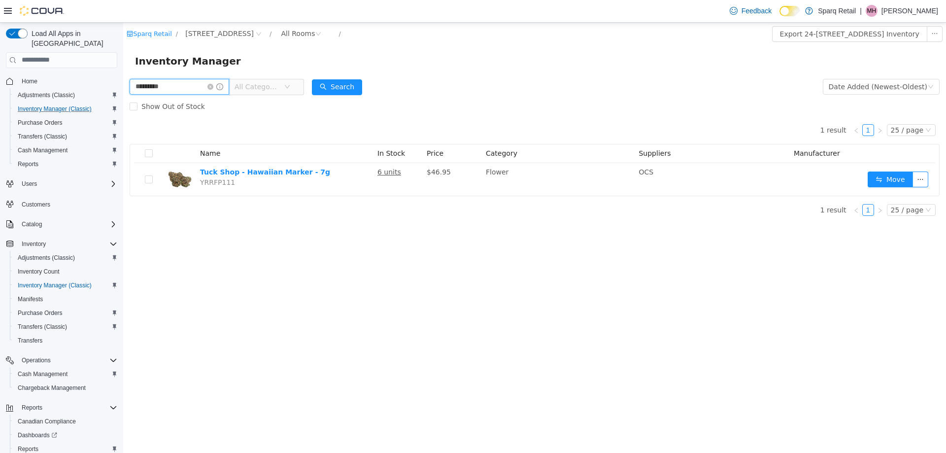
drag, startPoint x: 188, startPoint y: 85, endPoint x: -29, endPoint y: 98, distance: 217.7
click at [123, 98] on html "Sparq Retail / 24-809 Chemong Rd. / All Rooms / Export 24-809 Chemong Rd. Inven…" at bounding box center [534, 237] width 823 height 430
type input "**********"
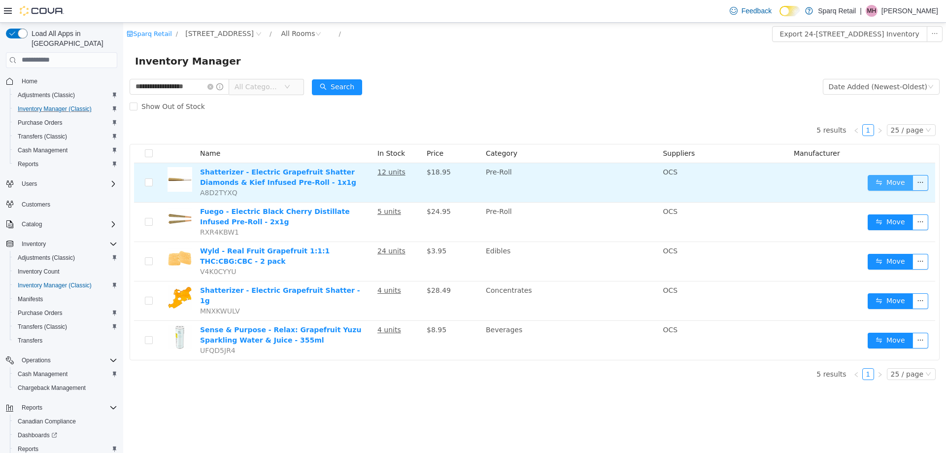
click at [887, 185] on button "Move" at bounding box center [890, 182] width 45 height 16
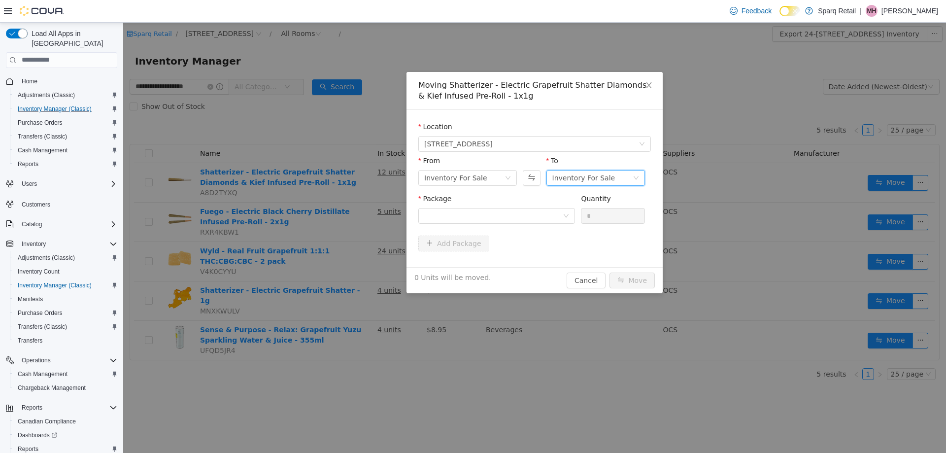
click at [572, 174] on div "Inventory For Sale" at bounding box center [583, 177] width 63 height 15
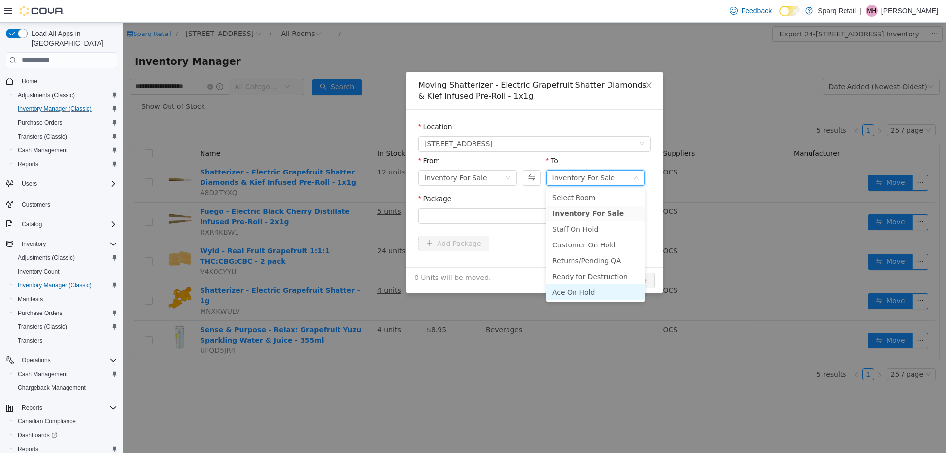
drag, startPoint x: 571, startPoint y: 290, endPoint x: 477, endPoint y: 225, distance: 114.7
click at [569, 290] on li "Ace On Hold" at bounding box center [595, 292] width 99 height 16
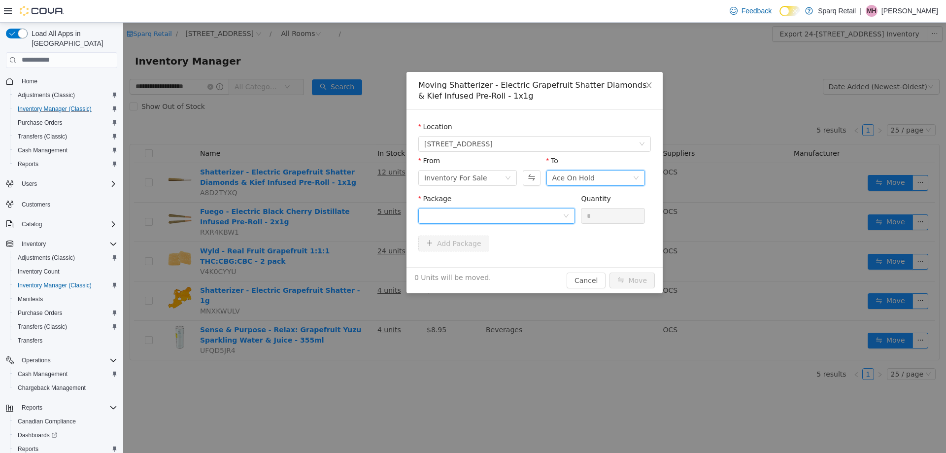
click at [464, 210] on div at bounding box center [493, 215] width 138 height 15
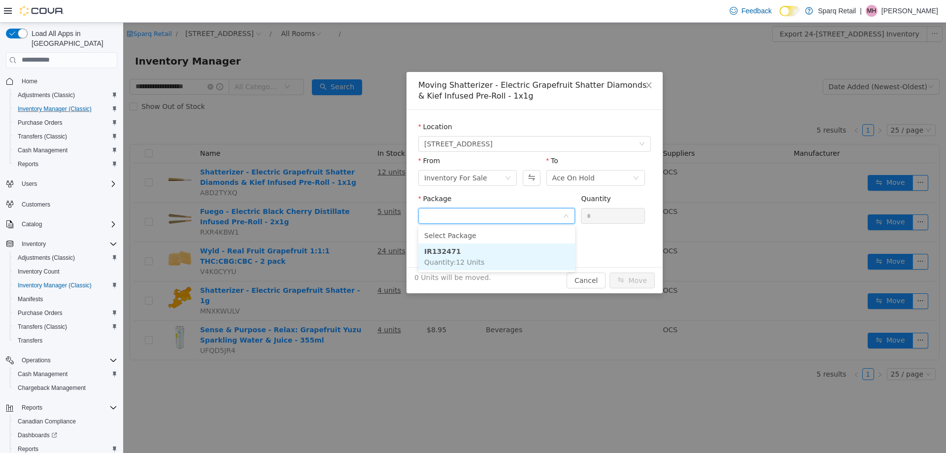
click at [451, 260] on span "Quantity : 12 Units" at bounding box center [454, 262] width 60 height 8
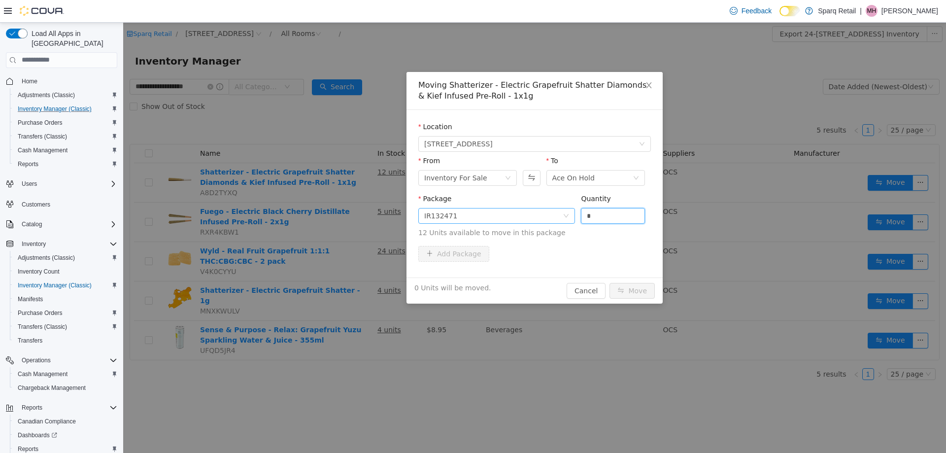
drag, startPoint x: 596, startPoint y: 215, endPoint x: 544, endPoint y: 215, distance: 52.2
click at [545, 215] on span "Package IR132471 Quantity * 12 Units available to move in this package" at bounding box center [534, 215] width 233 height 43
type input "*"
click at [628, 291] on button "Move" at bounding box center [632, 290] width 45 height 16
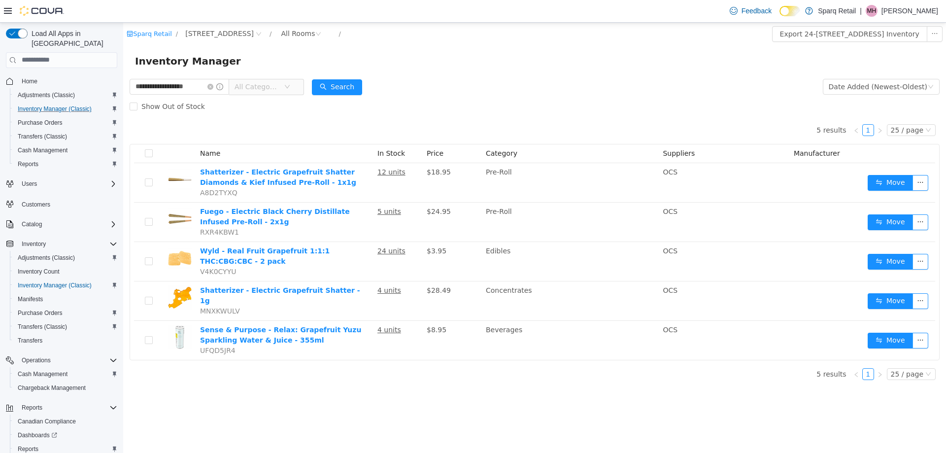
drag, startPoint x: 310, startPoint y: 42, endPoint x: 305, endPoint y: 41, distance: 5.1
click at [306, 41] on div "Sparq Retail / 24-809 Chemong Rd. / All Rooms / Export 24-809 Chemong Rd. Inven…" at bounding box center [534, 33] width 823 height 23
click at [293, 28] on div "All Rooms" at bounding box center [298, 33] width 34 height 15
click at [283, 149] on li "Ace On Hold" at bounding box center [298, 148] width 59 height 16
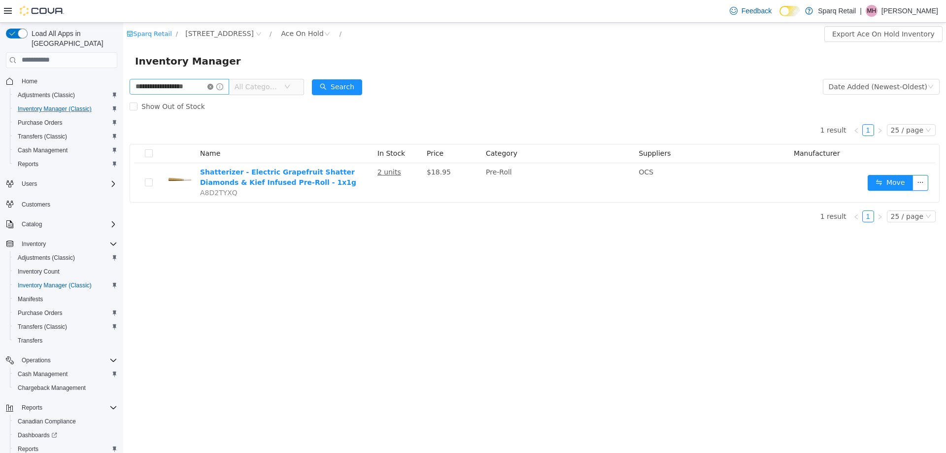
click at [213, 84] on icon "icon: close-circle" at bounding box center [210, 86] width 6 height 6
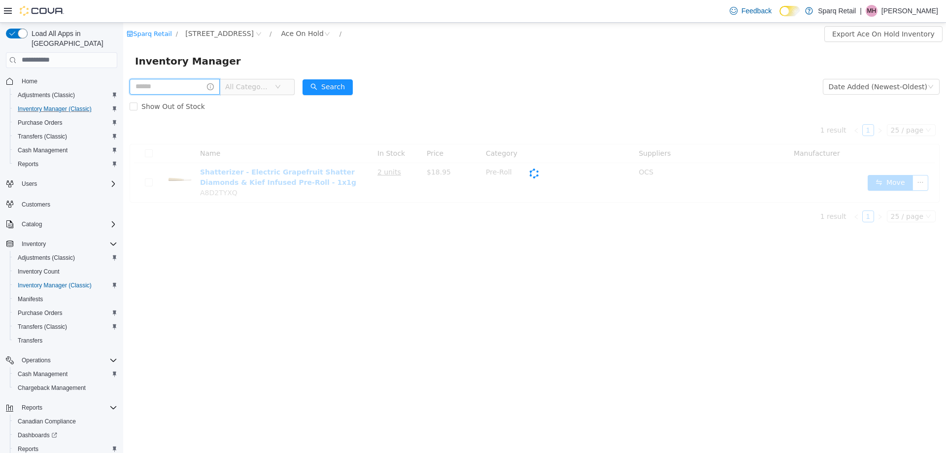
click at [193, 80] on input "text" at bounding box center [175, 86] width 90 height 16
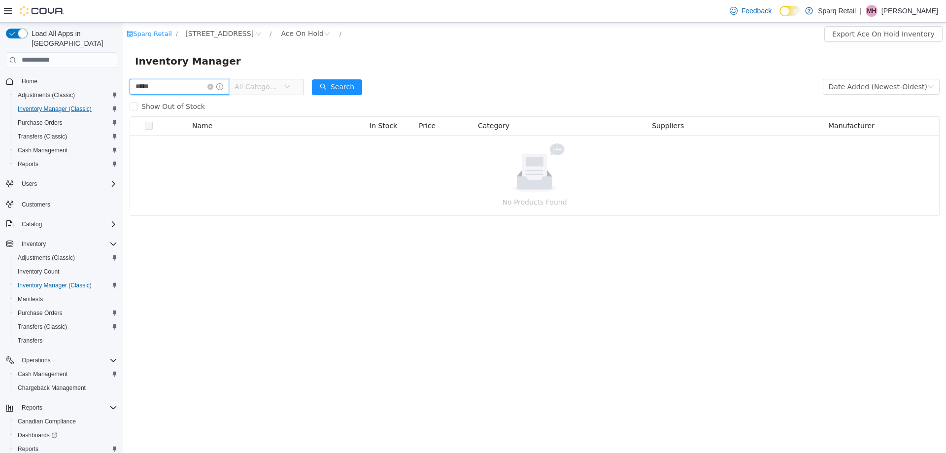
drag, startPoint x: 170, startPoint y: 93, endPoint x: 172, endPoint y: 88, distance: 5.3
click at [170, 92] on input "*****" at bounding box center [180, 86] width 100 height 16
type input "*********"
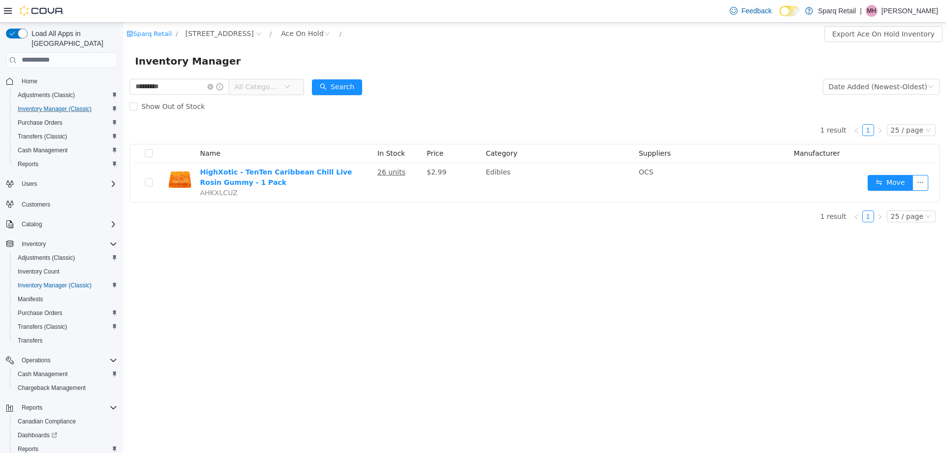
click at [336, 281] on div "Sparq Retail / 24-809 Chemong Rd. / Ace On Hold / Export Ace On Hold Inventory …" at bounding box center [534, 237] width 823 height 430
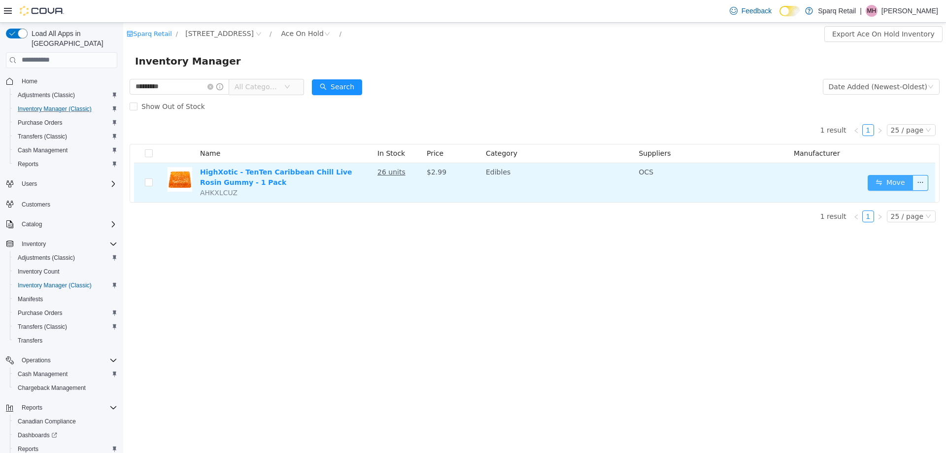
click at [891, 181] on button "Move" at bounding box center [890, 182] width 45 height 16
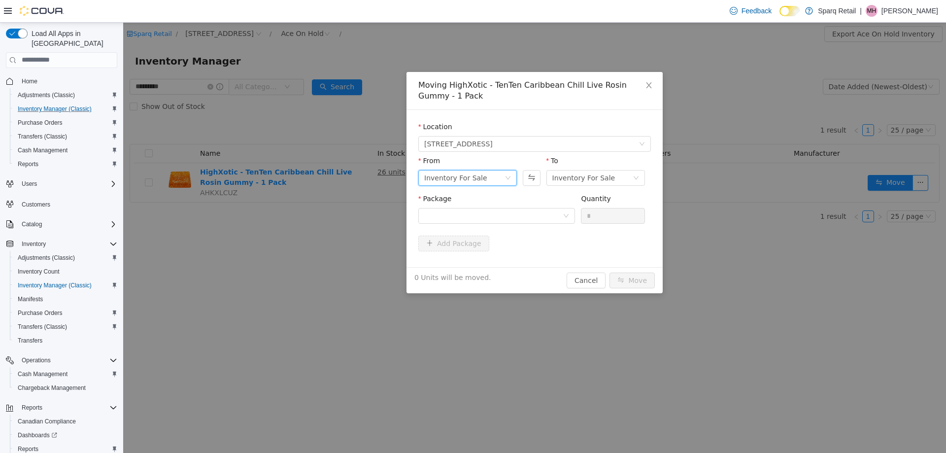
click at [493, 176] on div "Inventory For Sale" at bounding box center [464, 177] width 80 height 15
drag, startPoint x: 443, startPoint y: 290, endPoint x: 483, endPoint y: 230, distance: 72.2
click at [444, 290] on li "Ace On Hold" at bounding box center [467, 292] width 99 height 16
click at [500, 209] on div at bounding box center [493, 215] width 138 height 15
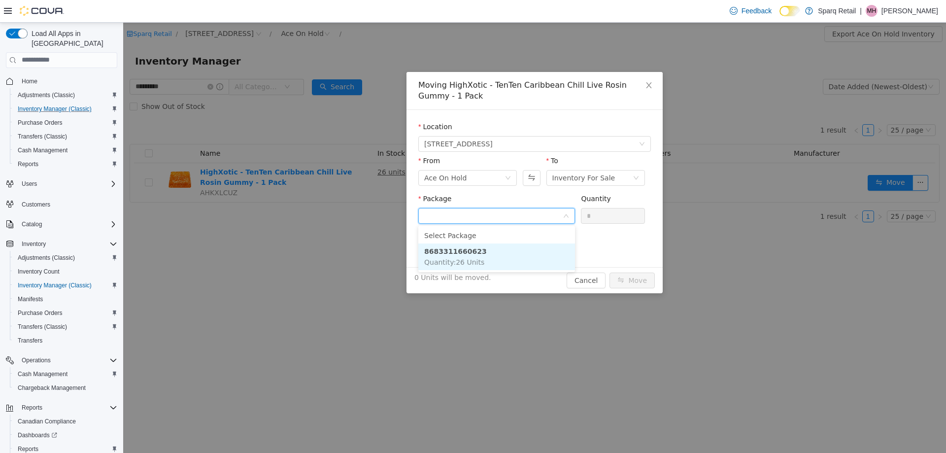
click at [490, 254] on li "8683311660623 Quantity : 26 Units" at bounding box center [496, 256] width 157 height 27
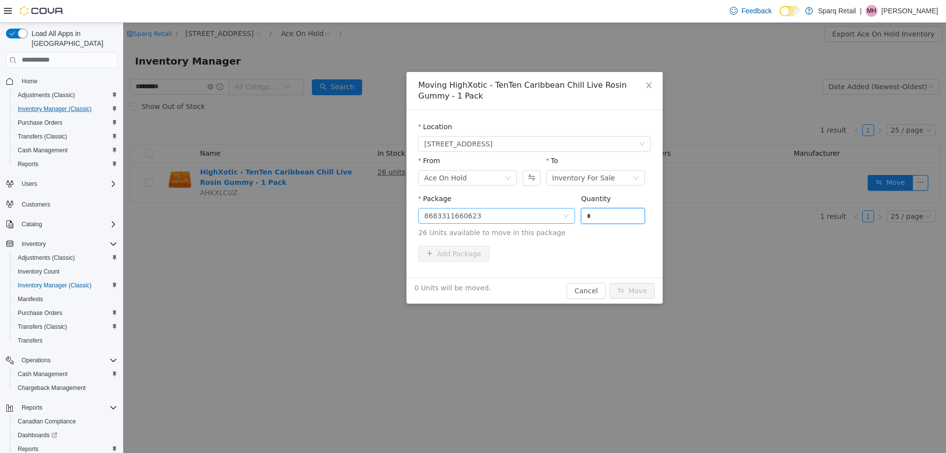
drag, startPoint x: 601, startPoint y: 216, endPoint x: 544, endPoint y: 222, distance: 57.5
click at [544, 222] on span "Package 8683311660623 Quantity * 26 Units available to move in this package" at bounding box center [534, 215] width 233 height 43
type input "**"
click at [642, 290] on button "Move" at bounding box center [632, 290] width 45 height 16
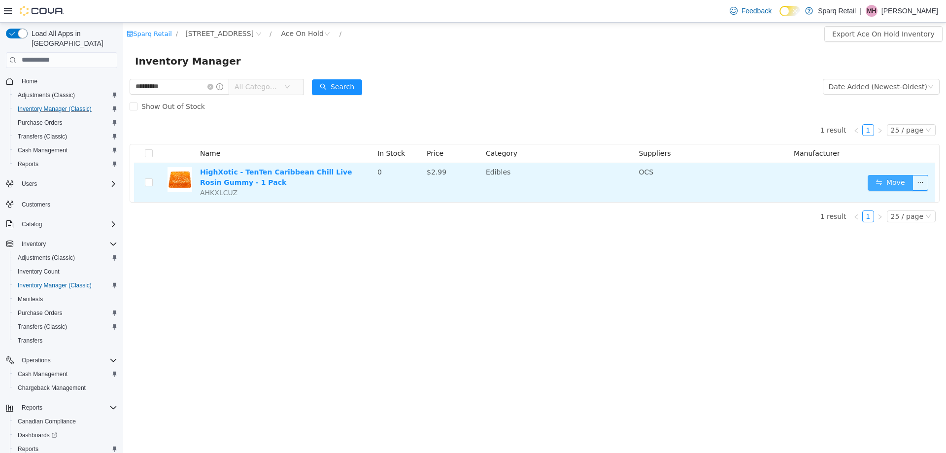
click at [890, 184] on button "Move" at bounding box center [890, 182] width 45 height 16
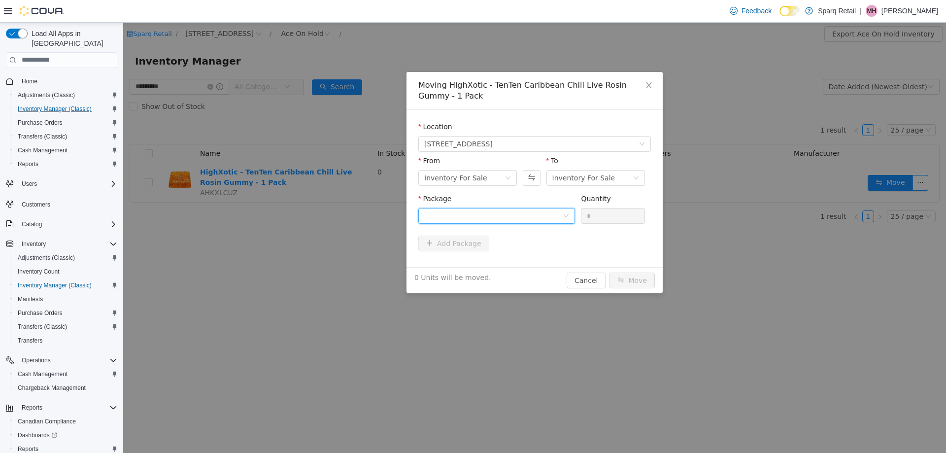
click at [473, 215] on div at bounding box center [493, 215] width 138 height 15
click at [475, 258] on span "Quantity : 86 Units" at bounding box center [454, 262] width 60 height 8
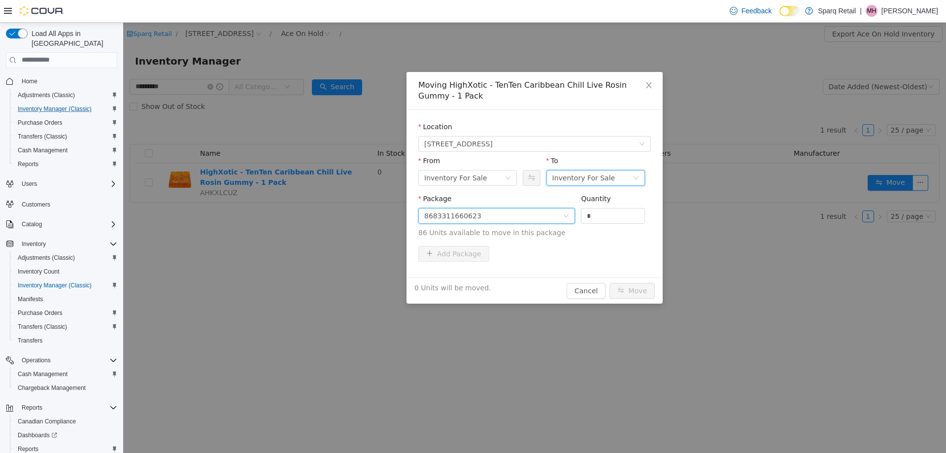
click at [589, 179] on div "Inventory For Sale" at bounding box center [583, 177] width 63 height 15
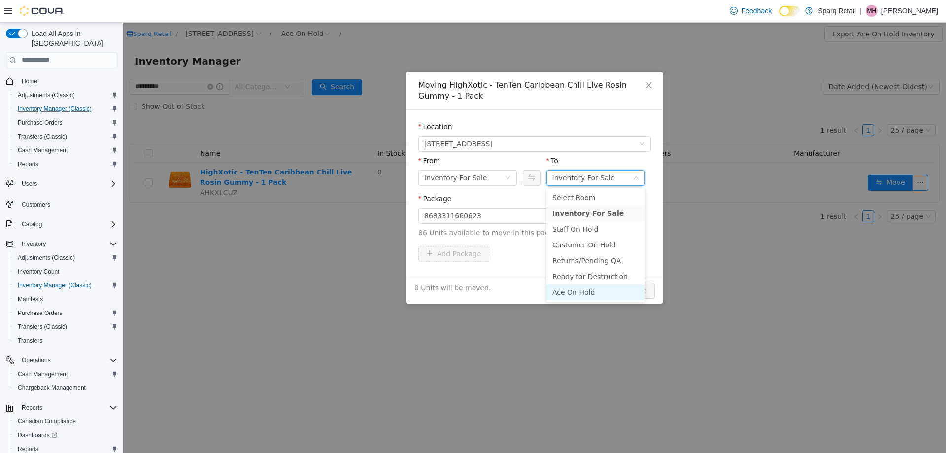
click at [564, 290] on li "Ace On Hold" at bounding box center [595, 292] width 99 height 16
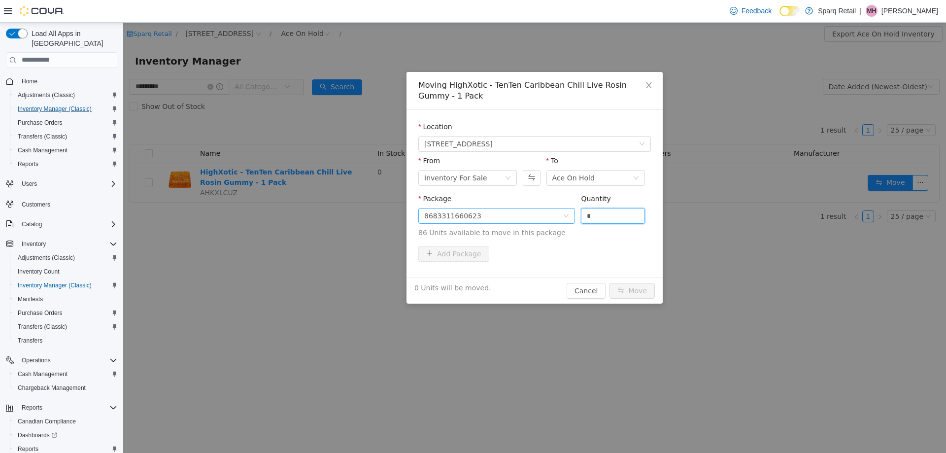
drag, startPoint x: 612, startPoint y: 214, endPoint x: 506, endPoint y: 213, distance: 105.9
click at [514, 213] on span "Package 8683311660623 Quantity * 86 Units available to move in this package" at bounding box center [534, 215] width 233 height 43
type input "*"
type input "**"
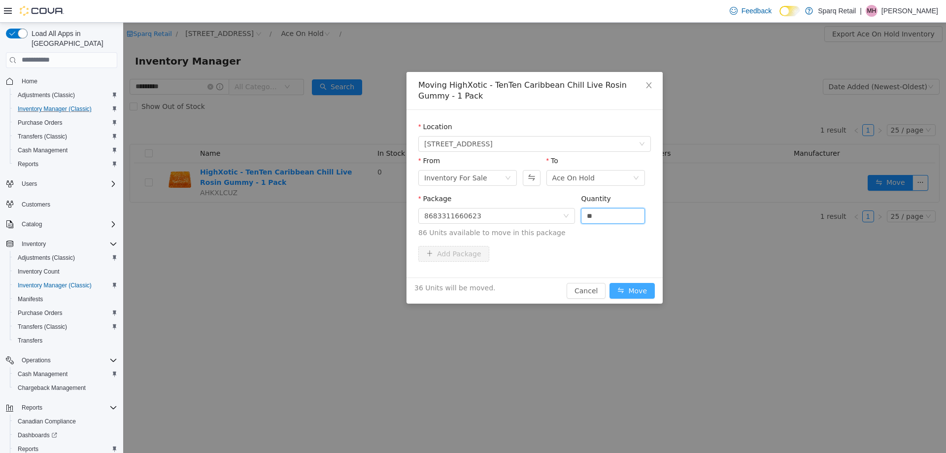
click at [631, 291] on button "Move" at bounding box center [632, 290] width 45 height 16
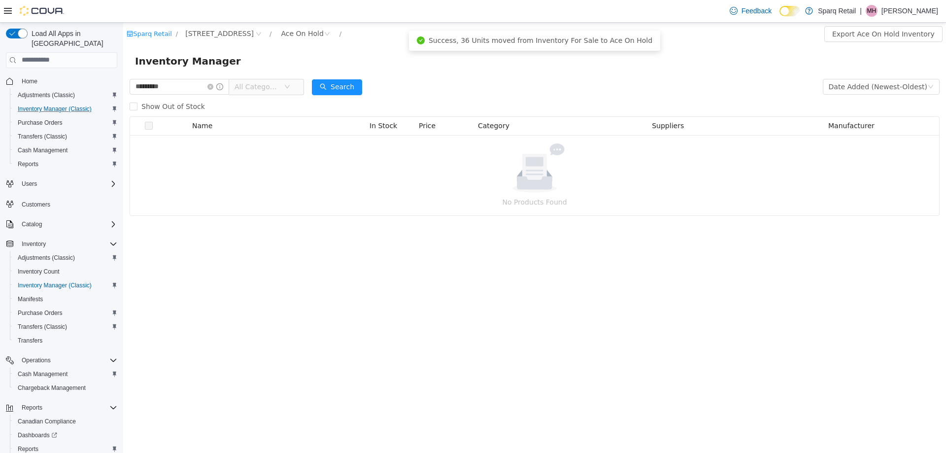
drag, startPoint x: 285, startPoint y: 264, endPoint x: 262, endPoint y: 196, distance: 71.8
click at [284, 263] on div "Sparq Retail / 24-809 Chemong Rd. / Ace On Hold / Export Ace On Hold Inventory …" at bounding box center [534, 237] width 823 height 430
click at [169, 84] on input "*********" at bounding box center [180, 86] width 100 height 16
type input "*"
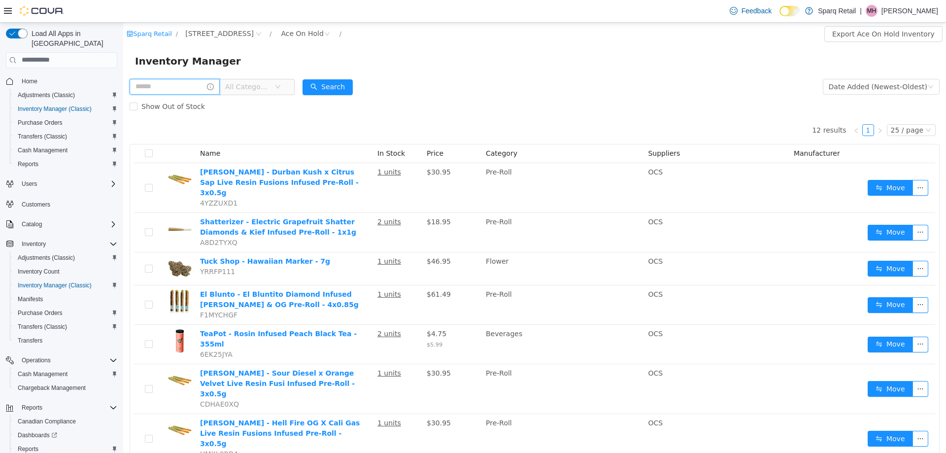
click at [163, 87] on input "text" at bounding box center [175, 86] width 90 height 16
type input "**********"
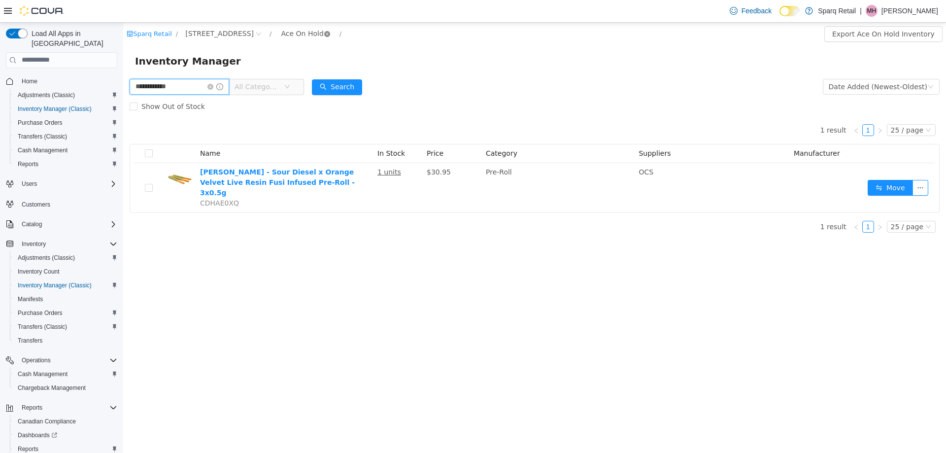
click at [324, 34] on icon "icon: close-circle" at bounding box center [327, 34] width 6 height 6
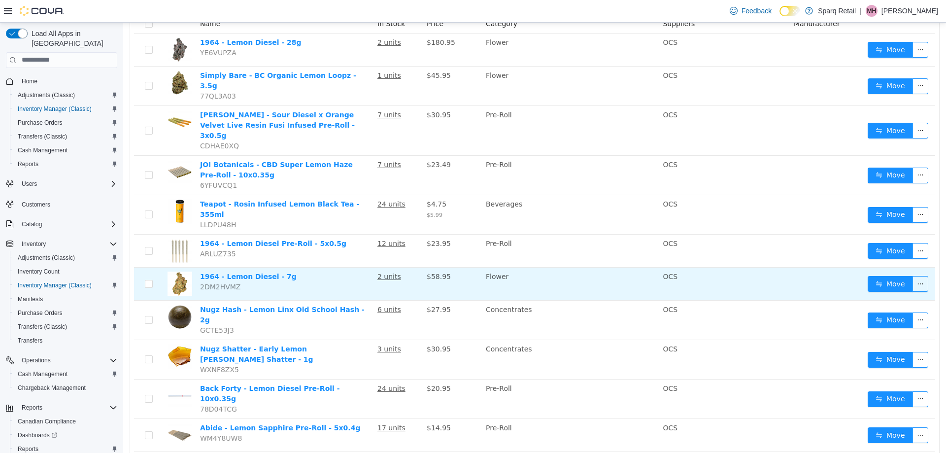
scroll to position [148, 0]
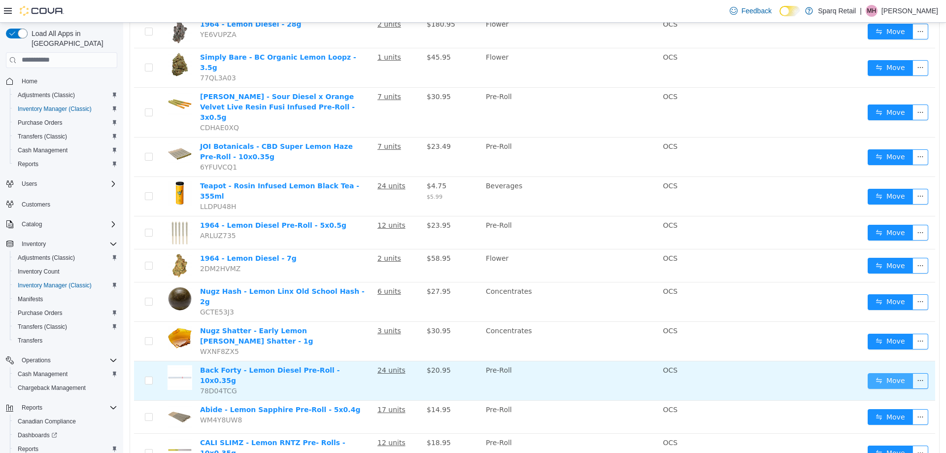
click at [875, 373] on button "Move" at bounding box center [890, 381] width 45 height 16
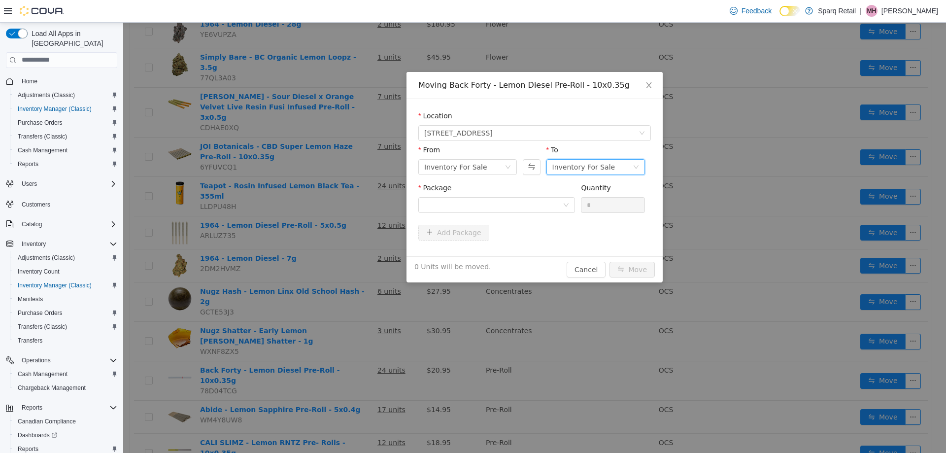
click at [571, 166] on div "Inventory For Sale" at bounding box center [583, 166] width 63 height 15
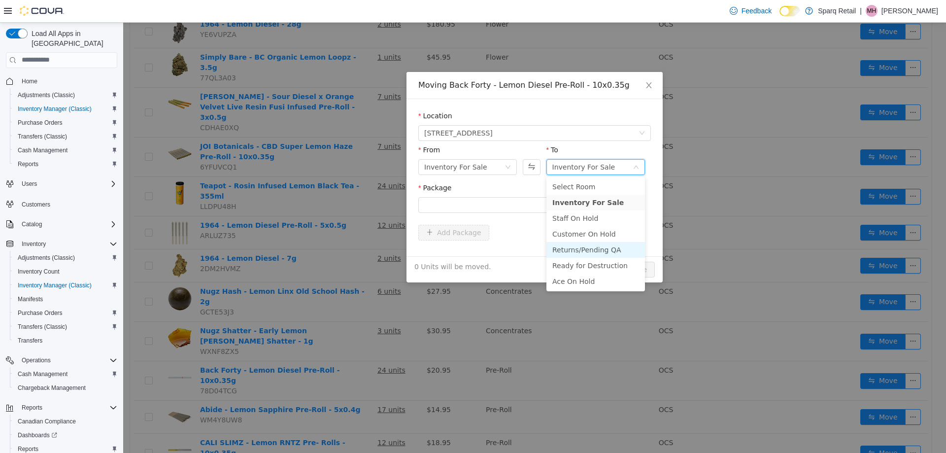
click at [569, 248] on li "Returns/Pending QA" at bounding box center [595, 249] width 99 height 16
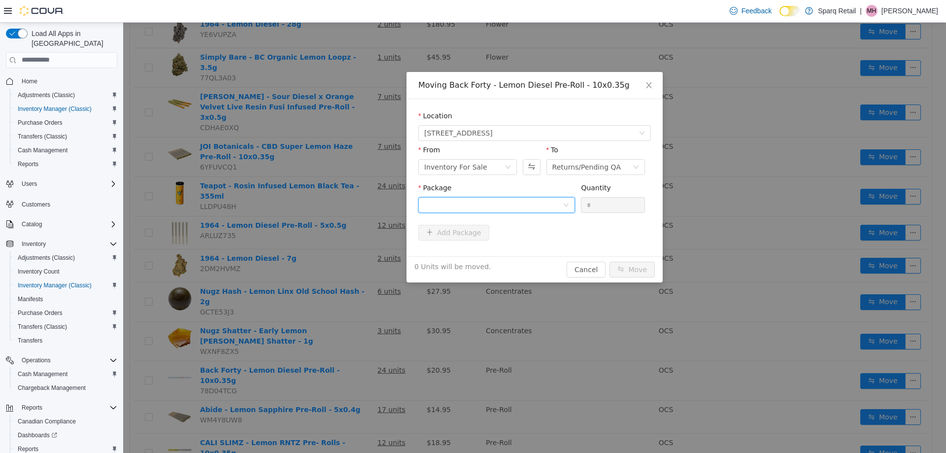
click at [463, 200] on div at bounding box center [493, 204] width 138 height 15
drag, startPoint x: 458, startPoint y: 240, endPoint x: 626, endPoint y: 215, distance: 170.0
click at [460, 242] on strong "30604110-02" at bounding box center [449, 240] width 51 height 8
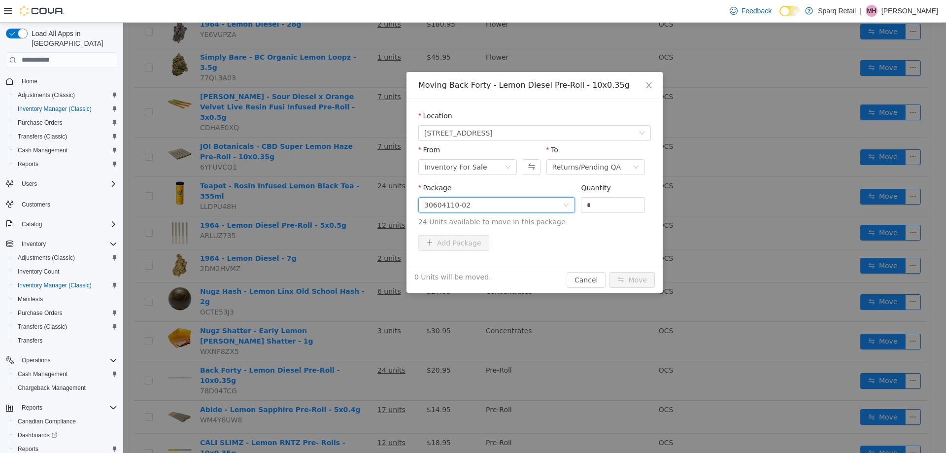
drag, startPoint x: 606, startPoint y: 201, endPoint x: 441, endPoint y: 189, distance: 165.5
click at [444, 190] on span "Package 30604110-02 Quantity * 24 Units available to move in this package" at bounding box center [534, 204] width 233 height 43
type input "*"
click at [630, 278] on button "Move" at bounding box center [632, 280] width 45 height 16
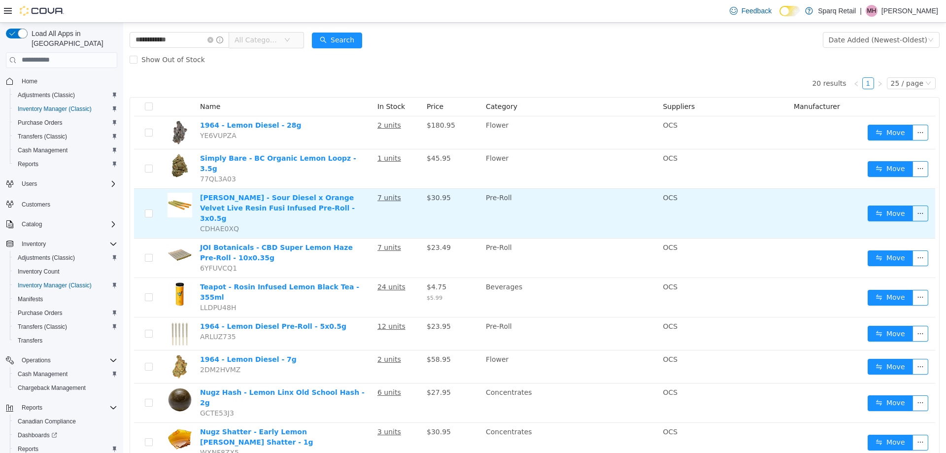
scroll to position [0, 0]
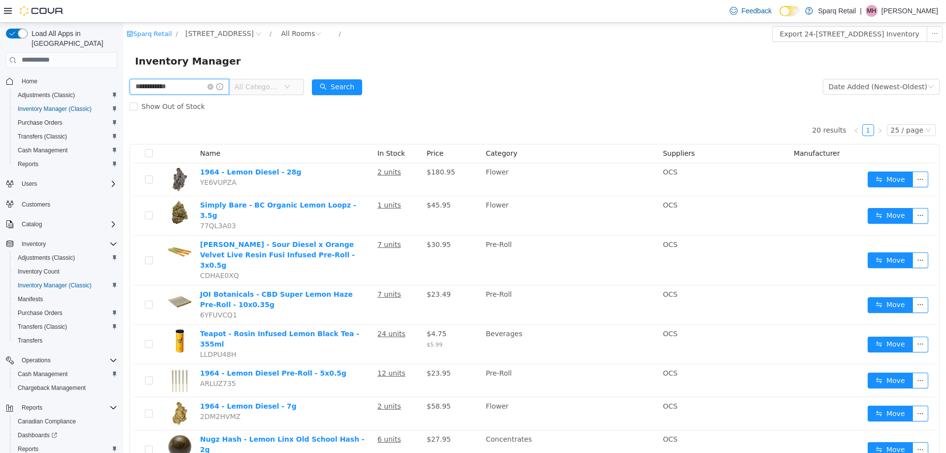
drag, startPoint x: 188, startPoint y: 84, endPoint x: 141, endPoint y: 121, distance: 59.6
click at [123, 99] on html "**********" at bounding box center [534, 237] width 823 height 430
type input "**********"
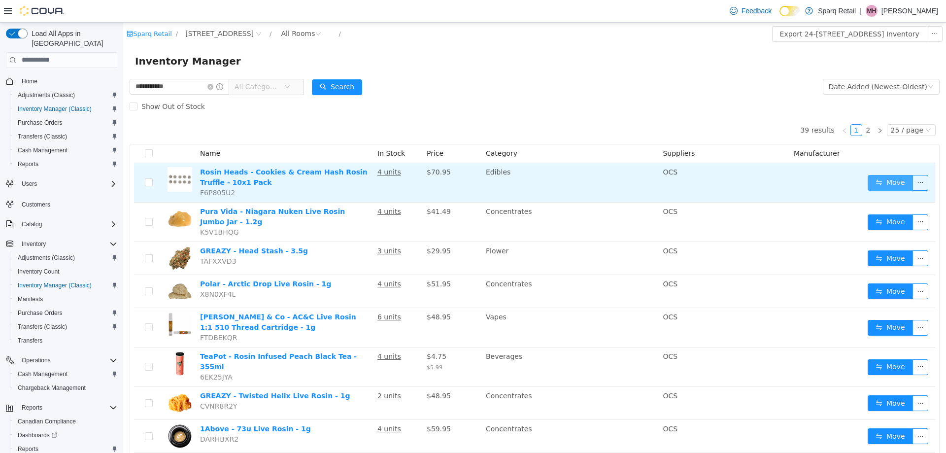
click at [879, 181] on button "Move" at bounding box center [890, 182] width 45 height 16
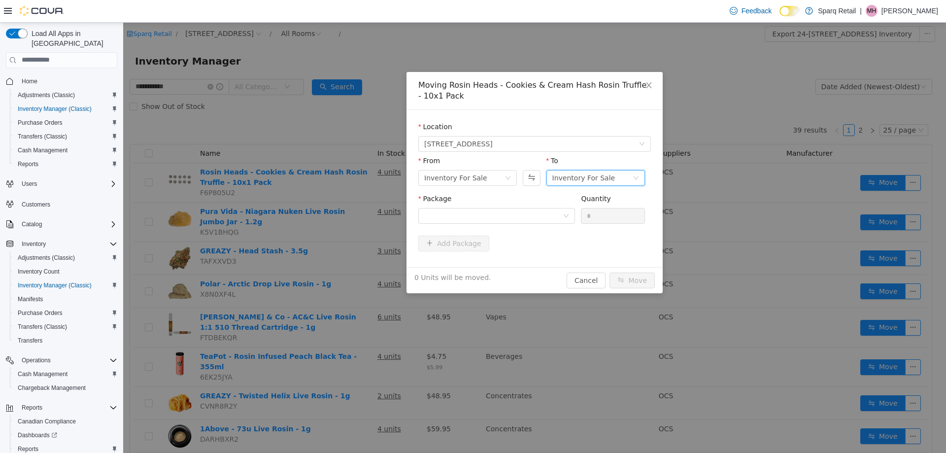
click at [576, 171] on div "Inventory For Sale" at bounding box center [583, 177] width 63 height 15
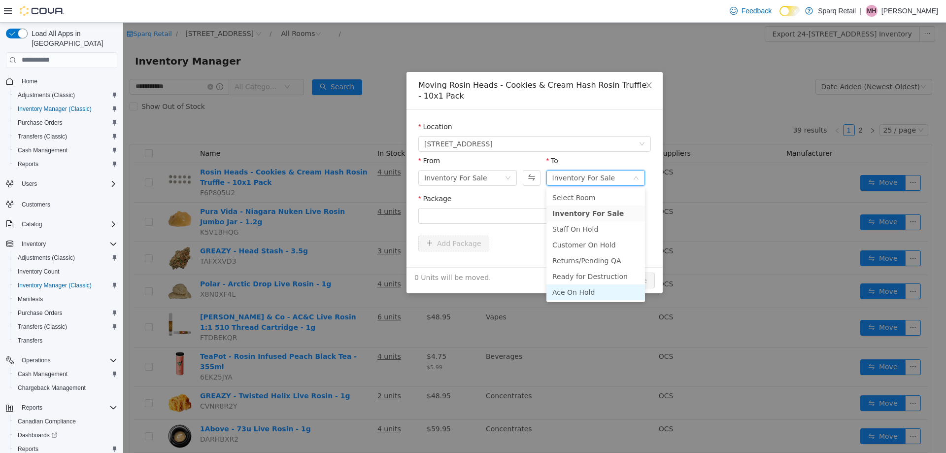
click at [566, 290] on li "Ace On Hold" at bounding box center [595, 292] width 99 height 16
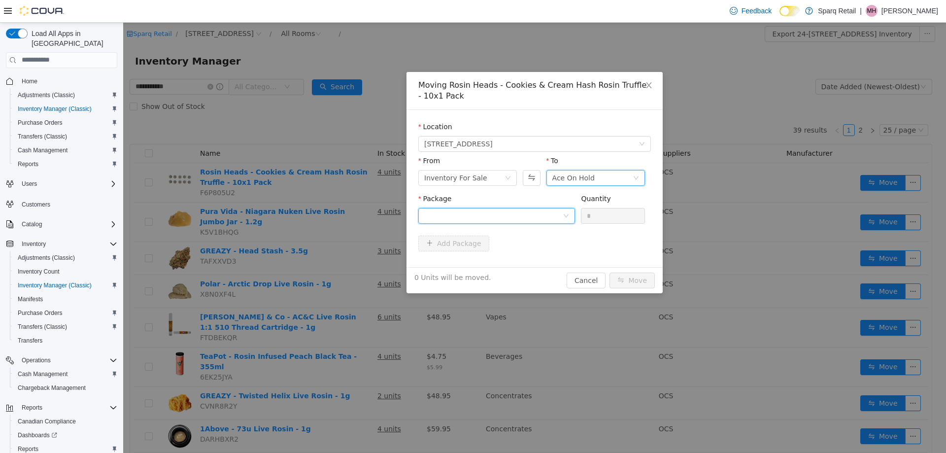
click at [490, 214] on div at bounding box center [493, 215] width 138 height 15
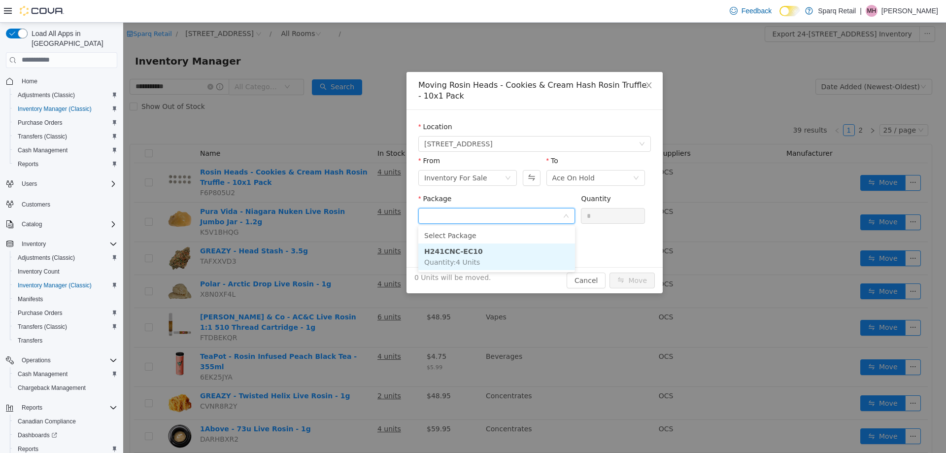
click at [492, 252] on li "H241CNC-EC10 Quantity : 4 Units" at bounding box center [496, 256] width 157 height 27
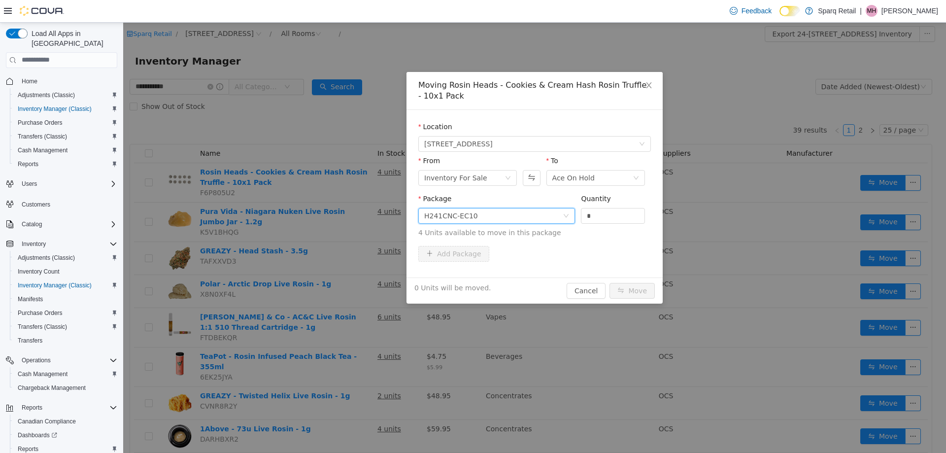
drag, startPoint x: 575, startPoint y: 217, endPoint x: 544, endPoint y: 217, distance: 31.5
click at [544, 217] on span "Package H241CNC-EC10 Quantity * 4 Units available to move in this package" at bounding box center [534, 215] width 233 height 43
type input "*"
click at [632, 290] on button "Move" at bounding box center [632, 290] width 45 height 16
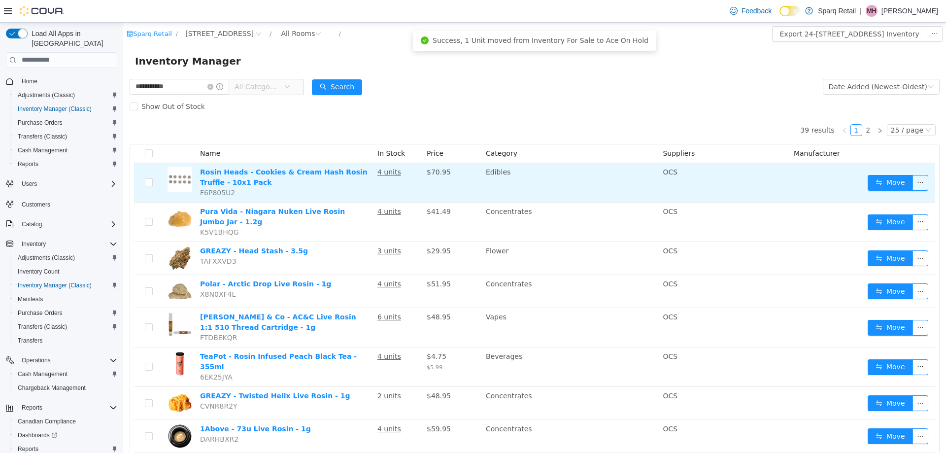
click at [868, 175] on div "Move" at bounding box center [898, 182] width 61 height 16
click at [868, 180] on button "Move" at bounding box center [890, 182] width 45 height 16
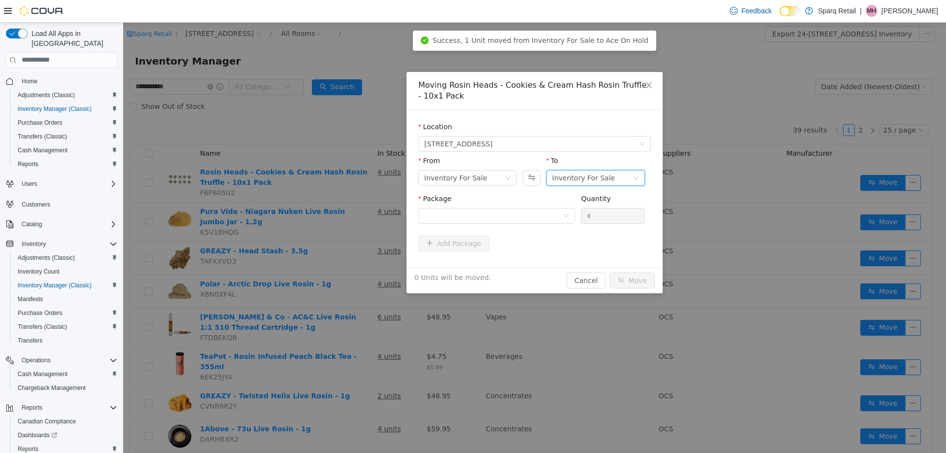
click at [577, 174] on div "Inventory For Sale" at bounding box center [583, 177] width 63 height 15
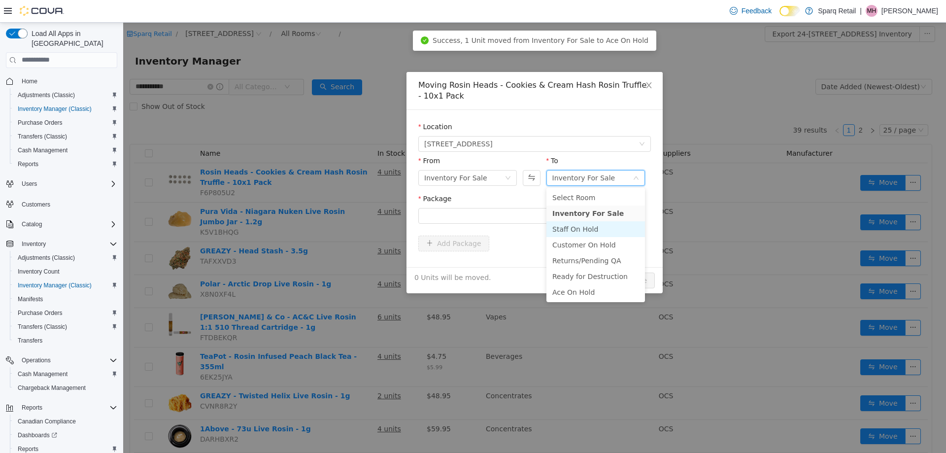
click at [568, 231] on li "Staff On Hold" at bounding box center [595, 229] width 99 height 16
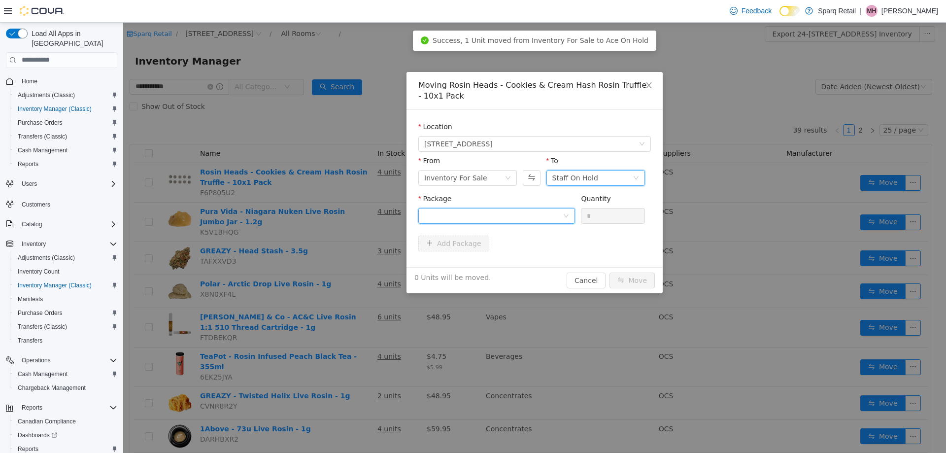
click at [485, 220] on div at bounding box center [493, 215] width 138 height 15
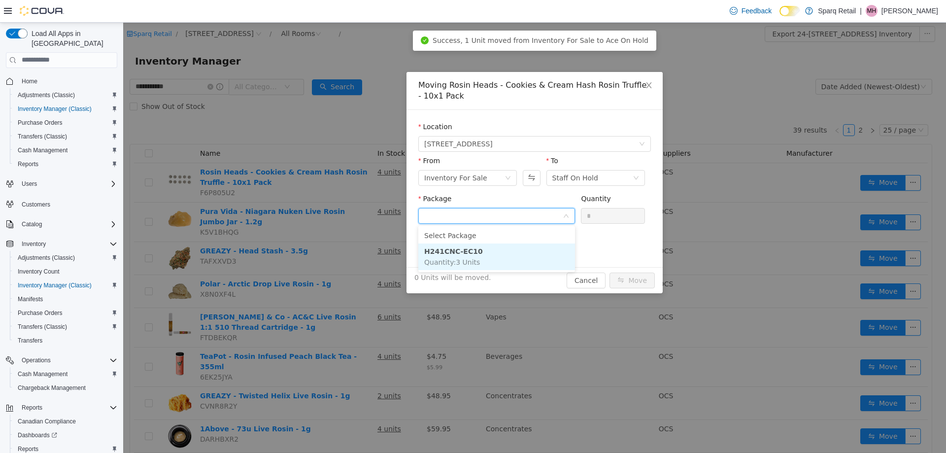
click at [488, 250] on li "H241CNC-EC10 Quantity : 3 Units" at bounding box center [496, 256] width 157 height 27
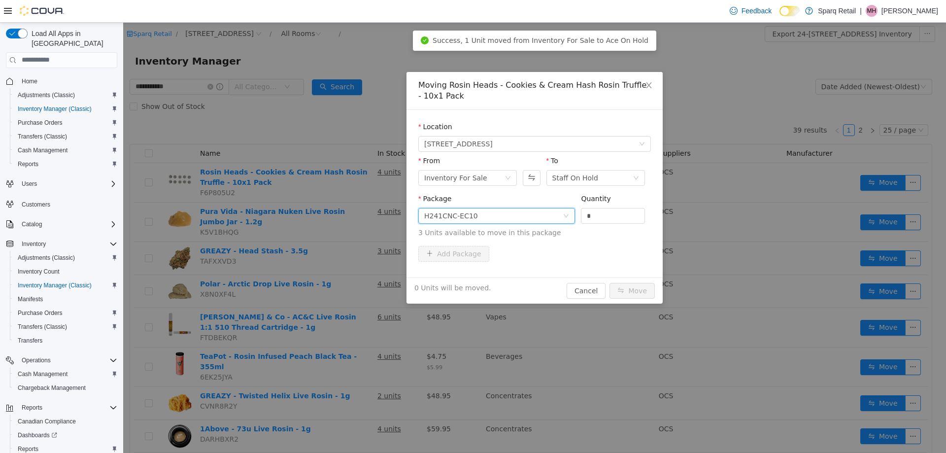
drag, startPoint x: 575, startPoint y: 209, endPoint x: 590, endPoint y: 243, distance: 37.1
click at [549, 208] on span "Package H241CNC-EC10 Quantity * 3 Units available to move in this package" at bounding box center [534, 215] width 233 height 43
type input "*"
click at [634, 290] on button "Move" at bounding box center [632, 290] width 45 height 16
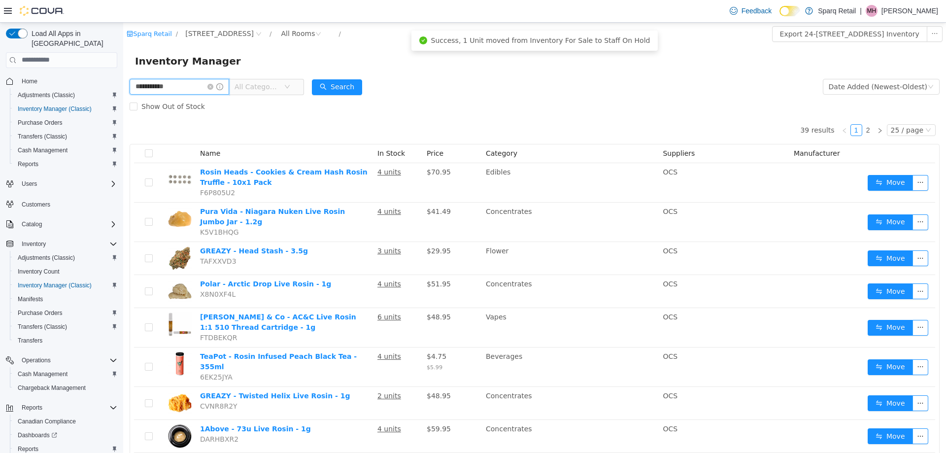
drag, startPoint x: 116, startPoint y: 85, endPoint x: 24, endPoint y: 91, distance: 92.9
click at [123, 91] on html "**********" at bounding box center [534, 237] width 823 height 430
type input "****"
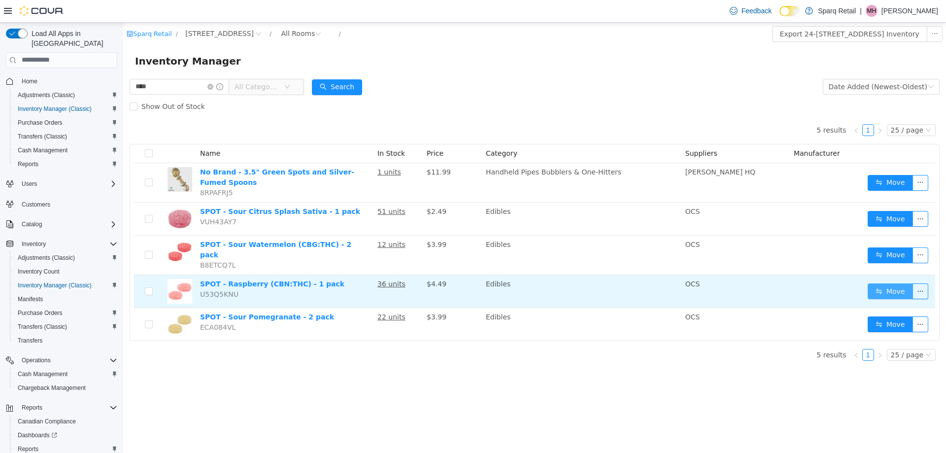
click at [878, 284] on button "Move" at bounding box center [890, 291] width 45 height 16
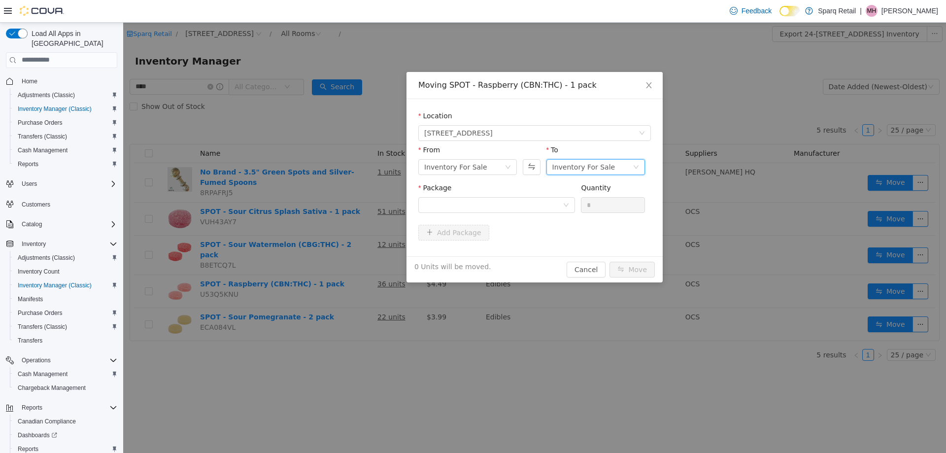
click at [592, 162] on div "Inventory For Sale" at bounding box center [583, 166] width 63 height 15
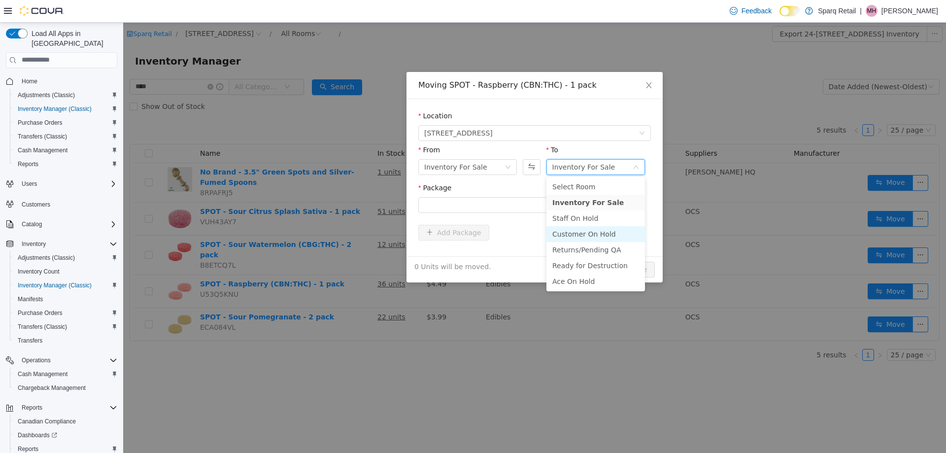
click at [579, 234] on li "Customer On Hold" at bounding box center [595, 234] width 99 height 16
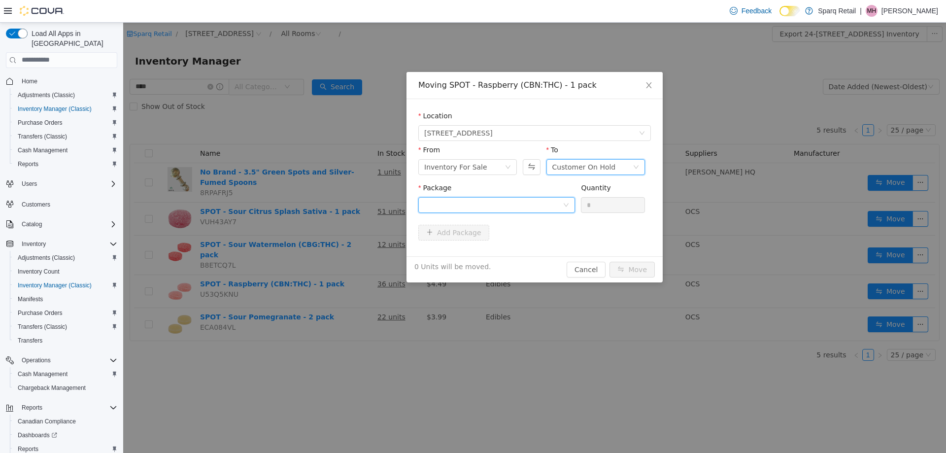
click at [466, 206] on div at bounding box center [493, 204] width 138 height 15
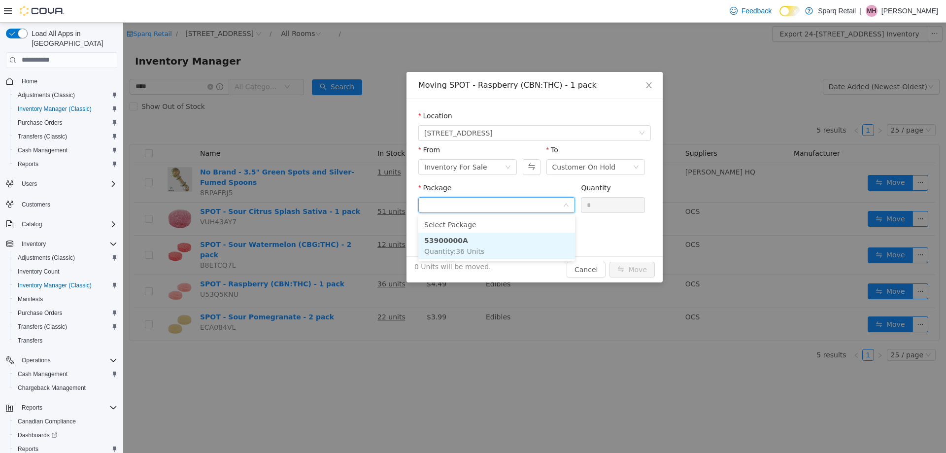
click at [449, 258] on li "53900000A Quantity : 36 Units" at bounding box center [496, 245] width 157 height 27
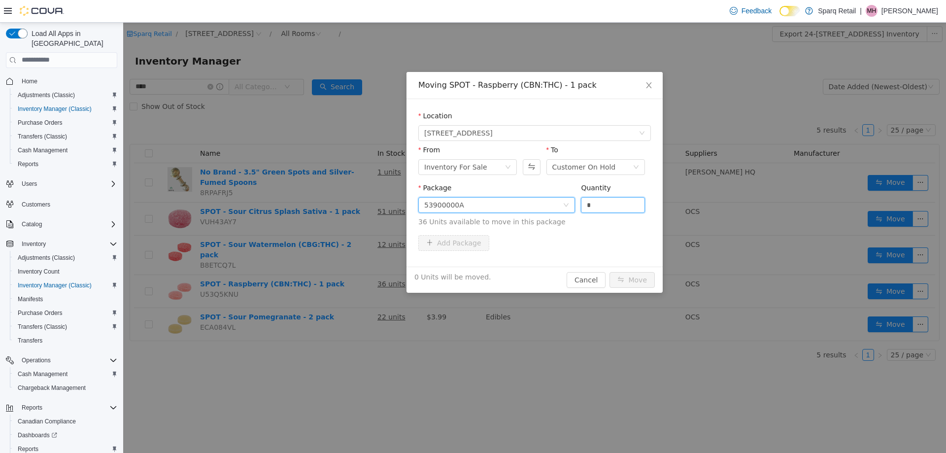
drag, startPoint x: 617, startPoint y: 204, endPoint x: 586, endPoint y: 151, distance: 61.9
click at [460, 204] on span "Package 53900000A Quantity * 36 Units available to move in this package" at bounding box center [534, 204] width 233 height 43
type input "**"
click at [639, 277] on button "Move" at bounding box center [632, 280] width 45 height 16
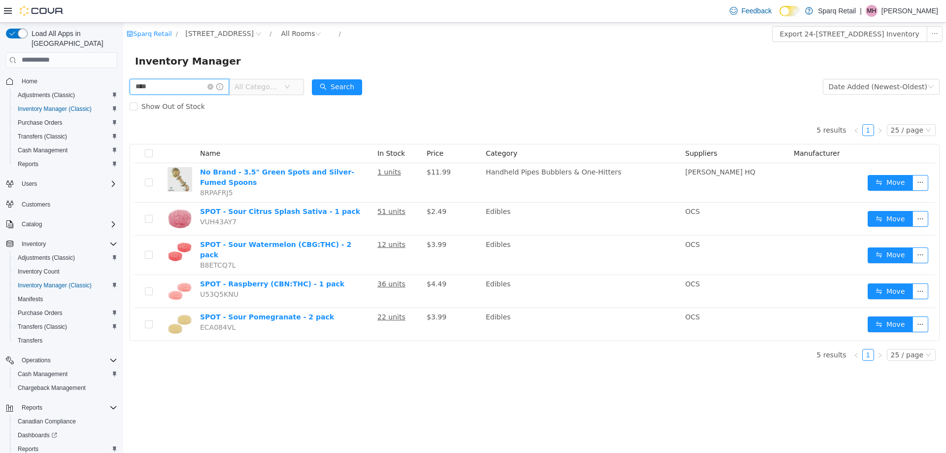
drag, startPoint x: 173, startPoint y: 88, endPoint x: 97, endPoint y: 90, distance: 76.9
click at [123, 90] on html "Sparq Retail / 24-[STREET_ADDRESS] / All Rooms / Export 24-[STREET_ADDRESS] Inv…" at bounding box center [534, 237] width 823 height 430
type input "*****"
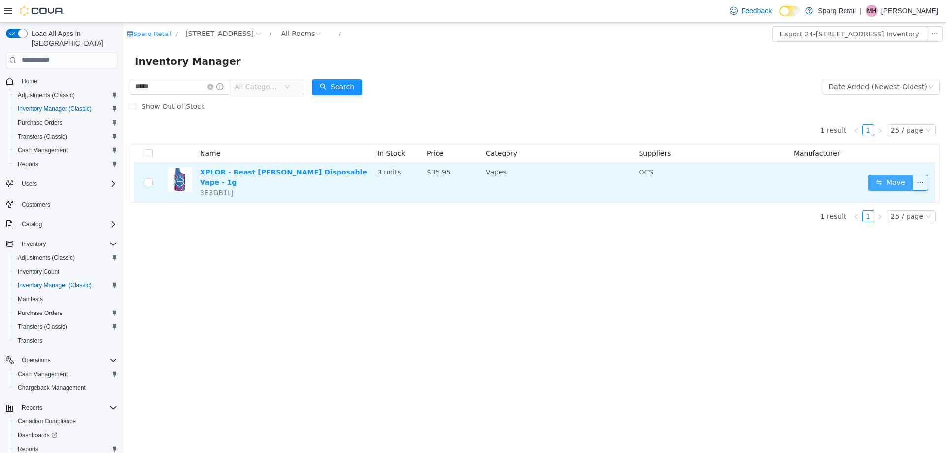
click at [886, 179] on button "Move" at bounding box center [890, 182] width 45 height 16
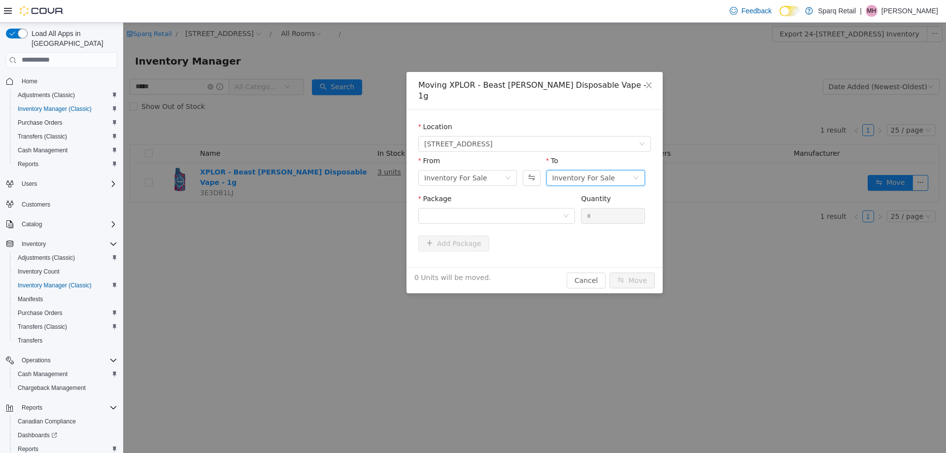
click at [575, 170] on div "Inventory For Sale" at bounding box center [583, 177] width 63 height 15
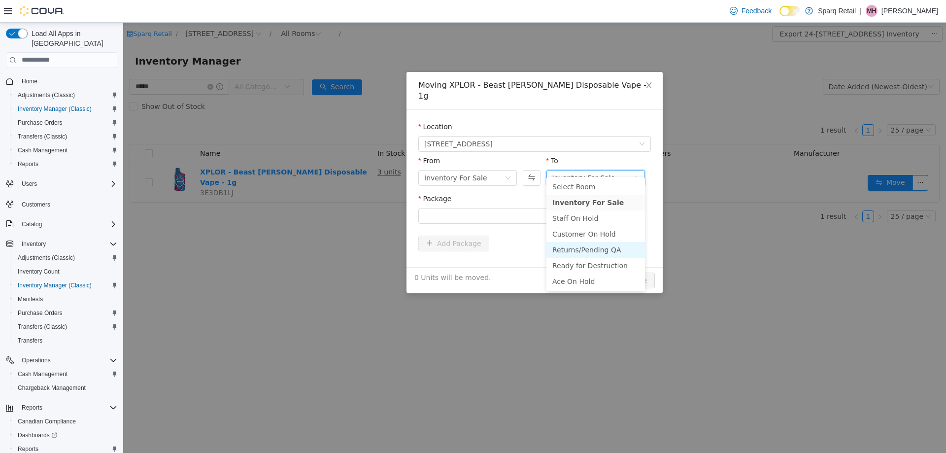
click at [567, 248] on li "Returns/Pending QA" at bounding box center [595, 249] width 99 height 16
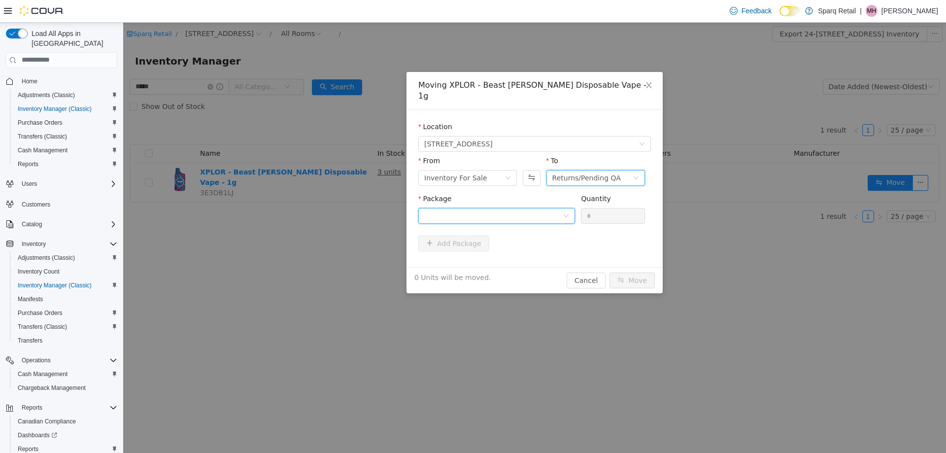
click at [488, 208] on div at bounding box center [493, 215] width 138 height 15
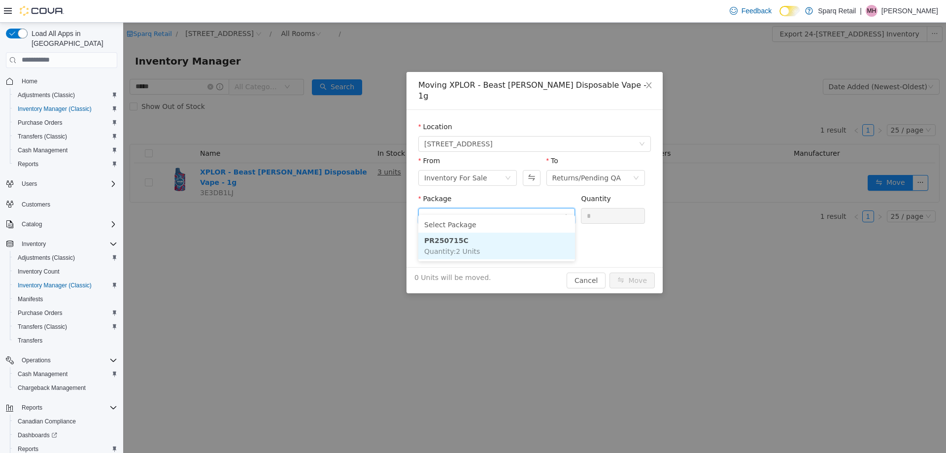
click at [477, 255] on li "PR250715C Quantity : 2 Units" at bounding box center [496, 245] width 157 height 27
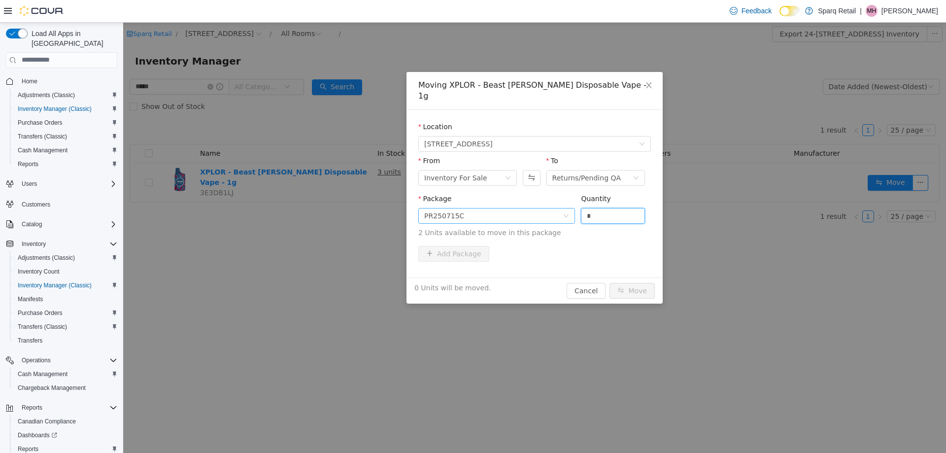
drag, startPoint x: 554, startPoint y: 200, endPoint x: 490, endPoint y: 200, distance: 64.1
click at [490, 200] on span "Package PR250715C Quantity * 2 Units available to move in this package" at bounding box center [534, 215] width 233 height 43
type input "*"
click at [620, 282] on button "Move" at bounding box center [632, 290] width 45 height 16
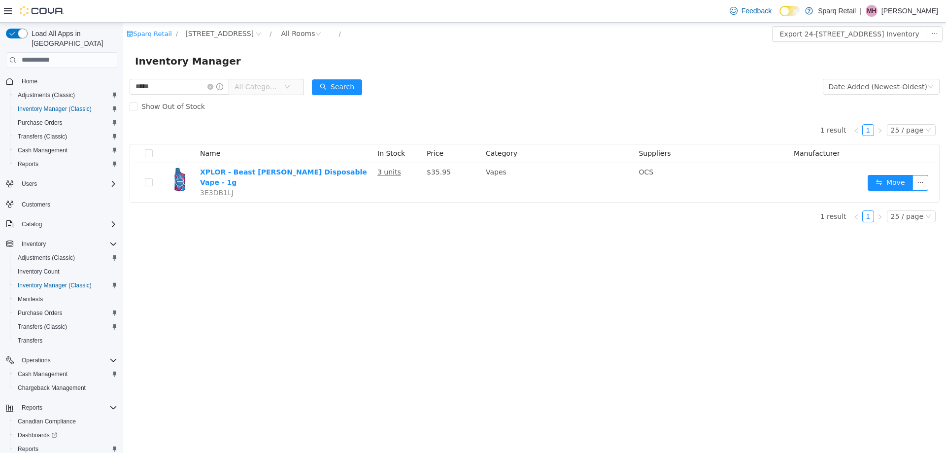
click at [332, 332] on div "Sparq Retail / 24-[STREET_ADDRESS] / All Rooms / Export 24-[STREET_ADDRESS] Inv…" at bounding box center [534, 237] width 823 height 430
click at [299, 120] on div "1 result 1 25 / page Name In Stock Price Category Suppliers Manufacturer XPLOR …" at bounding box center [535, 159] width 810 height 86
click at [213, 87] on icon "icon: close-circle" at bounding box center [210, 86] width 6 height 6
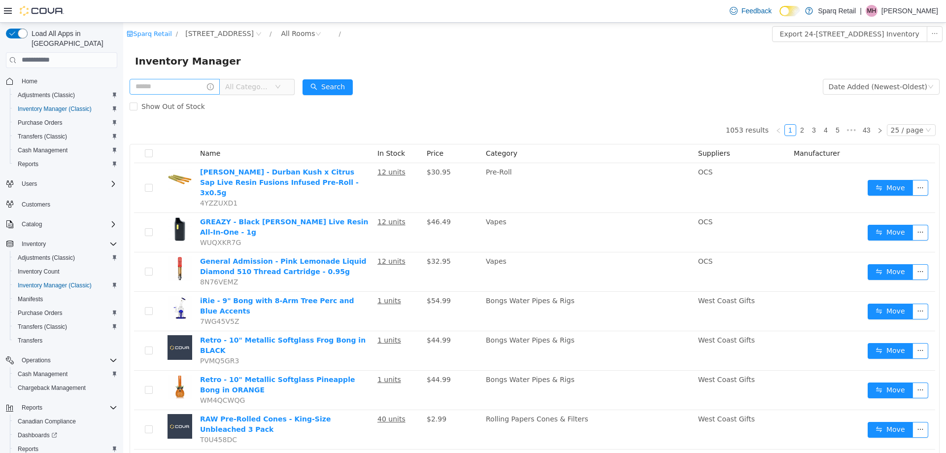
click at [261, 57] on div "Inventory Manager" at bounding box center [534, 61] width 799 height 16
click at [430, 71] on div "Inventory Manager" at bounding box center [534, 61] width 823 height 32
click at [283, 34] on div "All Rooms" at bounding box center [298, 33] width 34 height 15
click at [296, 102] on li "Customer On Hold" at bounding box center [298, 101] width 59 height 16
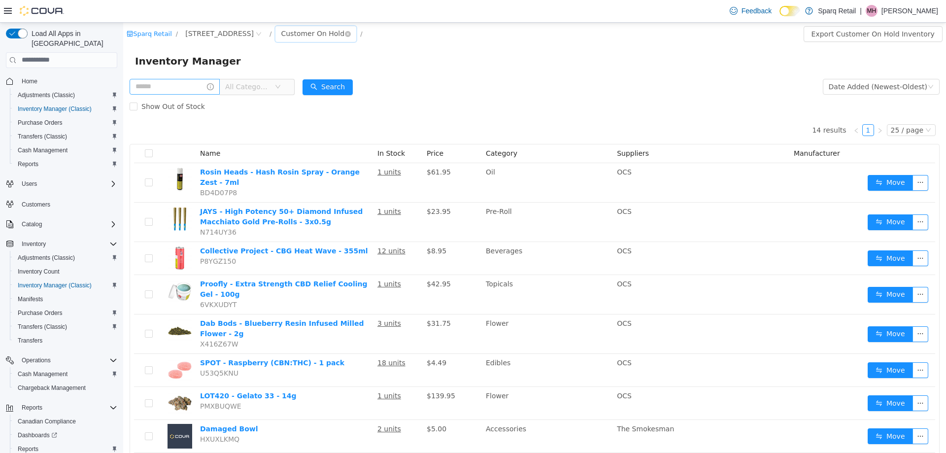
click at [294, 37] on div "Customer On Hold" at bounding box center [313, 33] width 64 height 15
click at [292, 82] on li "Staff On Hold" at bounding box center [306, 85] width 74 height 16
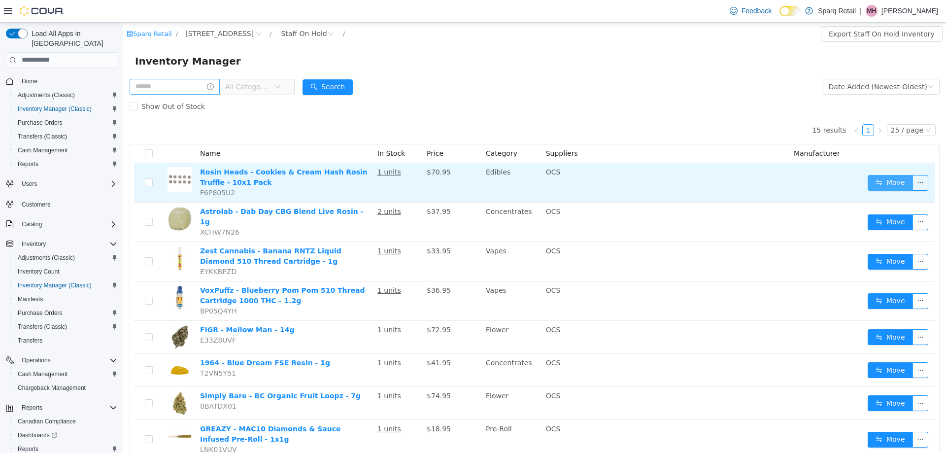
click at [881, 182] on button "Move" at bounding box center [890, 182] width 45 height 16
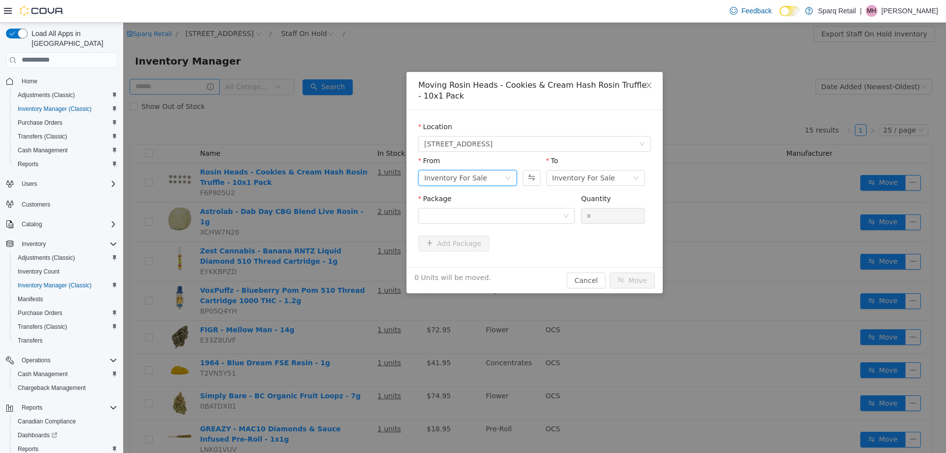
click at [457, 177] on div "Inventory For Sale" at bounding box center [455, 177] width 63 height 15
click at [445, 229] on li "Staff On Hold" at bounding box center [467, 229] width 99 height 16
click at [526, 211] on div at bounding box center [493, 215] width 138 height 15
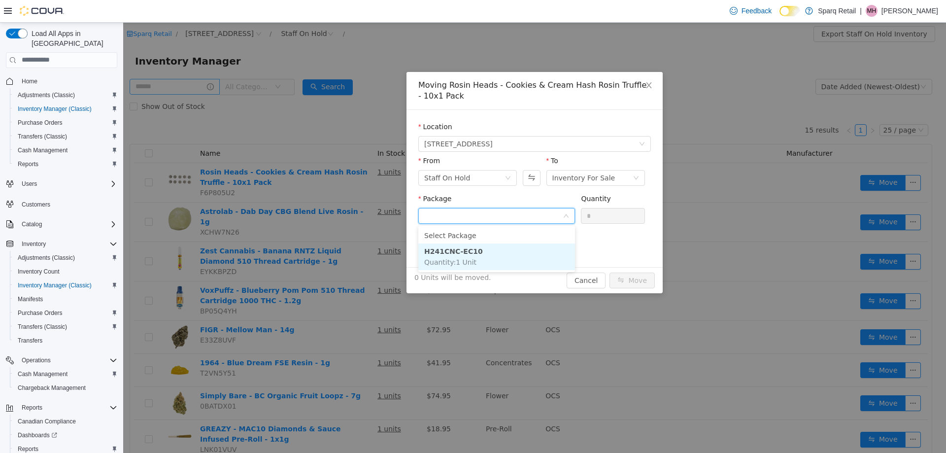
click at [491, 252] on li "H241CNC-EC10 Quantity : 1 Unit" at bounding box center [496, 256] width 157 height 27
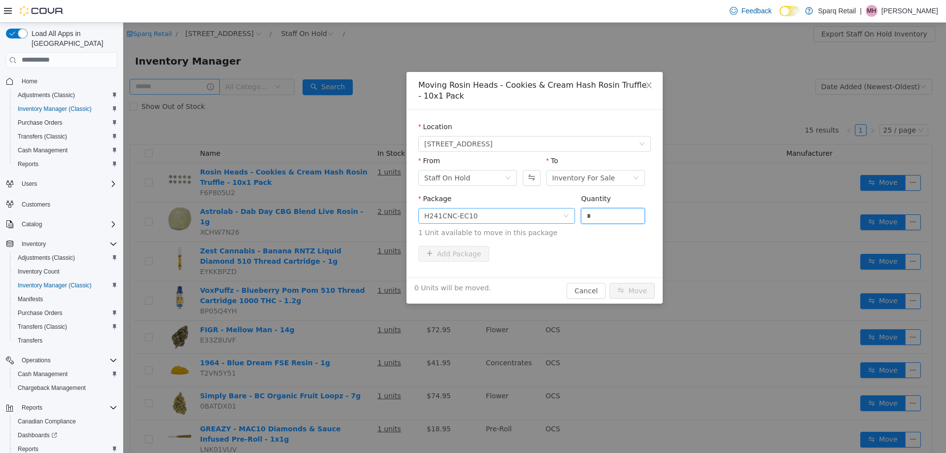
drag, startPoint x: 592, startPoint y: 216, endPoint x: 501, endPoint y: 219, distance: 91.2
click at [501, 218] on span "Package H241CNC-EC10 Quantity * 1 Unit available to move in this package" at bounding box center [534, 215] width 233 height 43
type input "*"
click at [642, 289] on button "Move" at bounding box center [632, 290] width 45 height 16
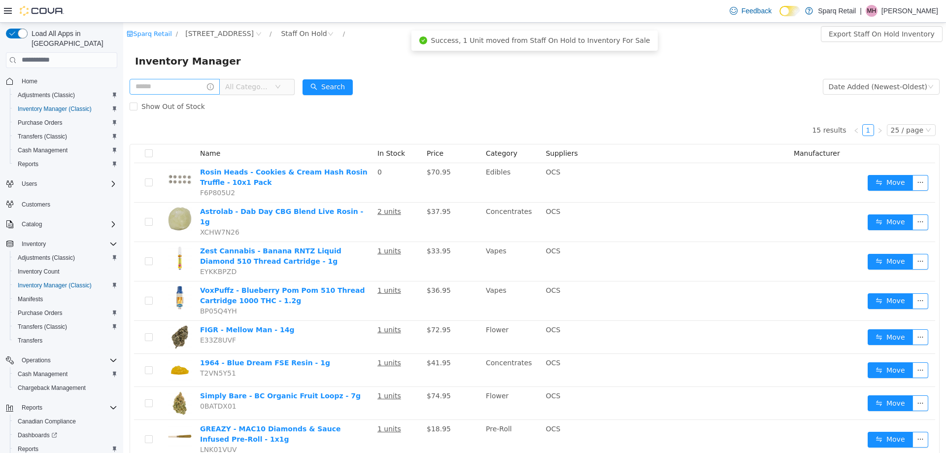
click at [450, 106] on div "Show Out of Stock" at bounding box center [535, 106] width 810 height 20
click at [328, 34] on icon "icon: close-circle" at bounding box center [331, 34] width 6 height 6
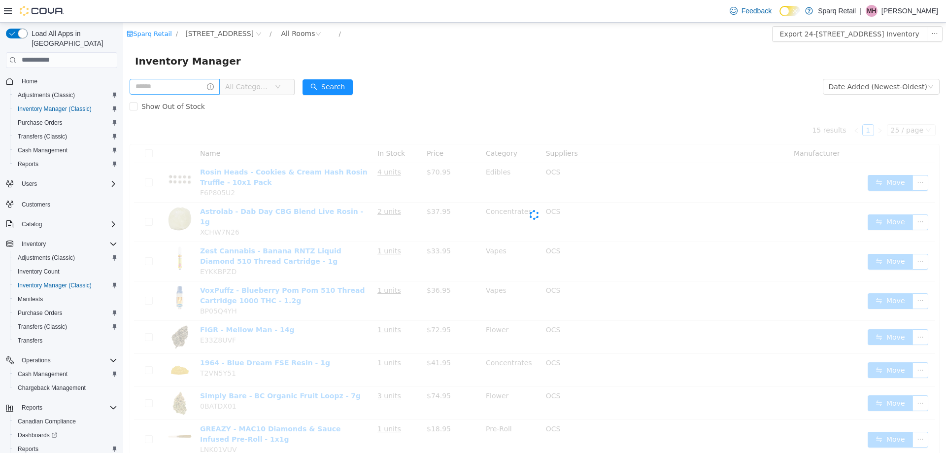
click at [446, 51] on div "Inventory Manager" at bounding box center [534, 61] width 823 height 32
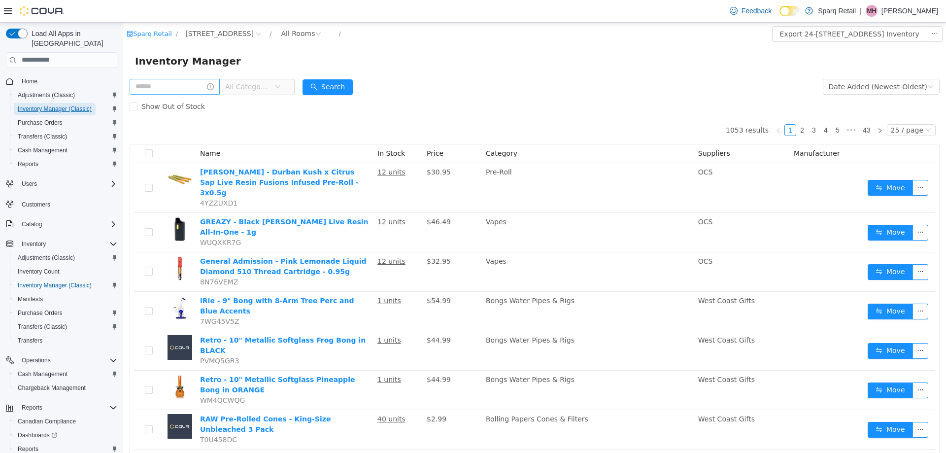
click at [53, 105] on span "Inventory Manager (Classic)" at bounding box center [55, 109] width 74 height 8
click at [494, 96] on form "All Categories Date Added (Newest-Oldest) Search Show Out of Stock" at bounding box center [535, 95] width 810 height 39
click at [545, 65] on div "Inventory Manager" at bounding box center [534, 61] width 799 height 16
click at [554, 83] on form "All Categories Date Added (Newest-Oldest) Search Show Out of Stock" at bounding box center [535, 95] width 810 height 39
click at [877, 13] on span "MH" at bounding box center [871, 11] width 9 height 12
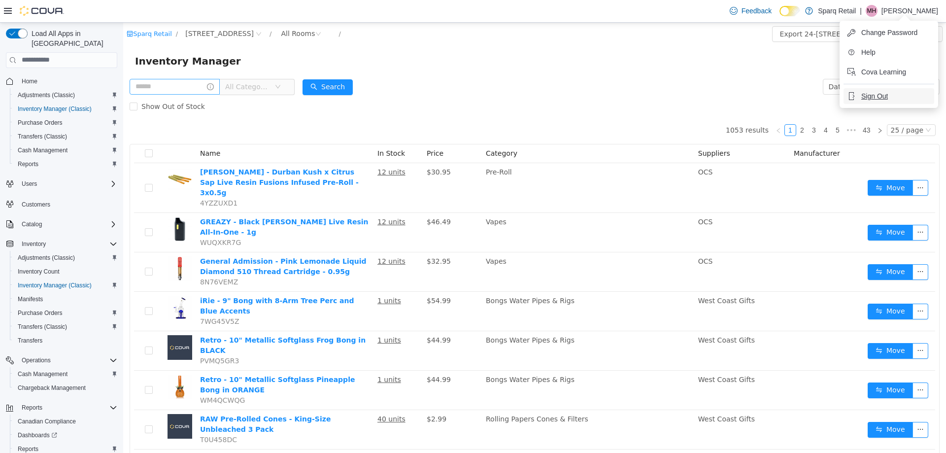
click at [870, 93] on span "Sign Out" at bounding box center [874, 96] width 27 height 10
